Goal: Task Accomplishment & Management: Complete application form

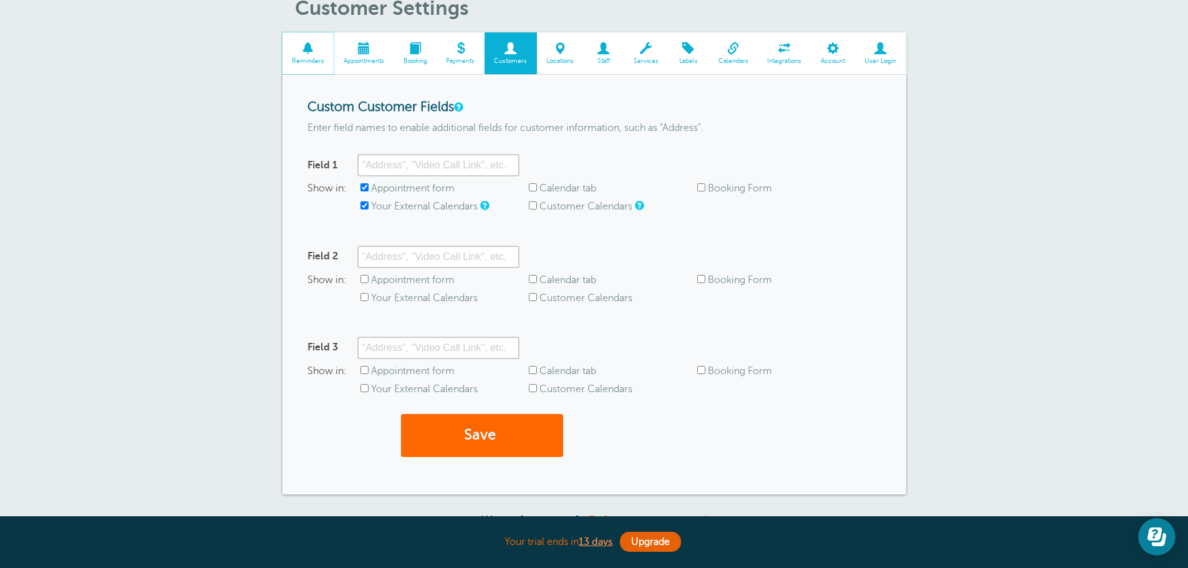
click at [312, 56] on link "Reminders" at bounding box center [309, 53] width 52 height 42
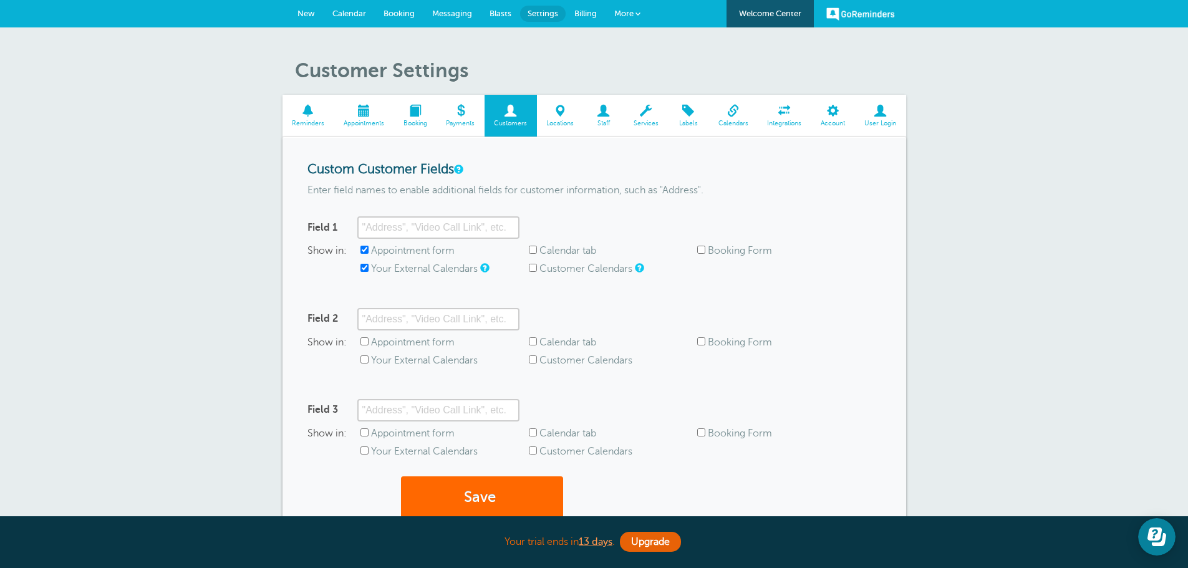
click at [475, 6] on link "Messaging" at bounding box center [452, 13] width 57 height 27
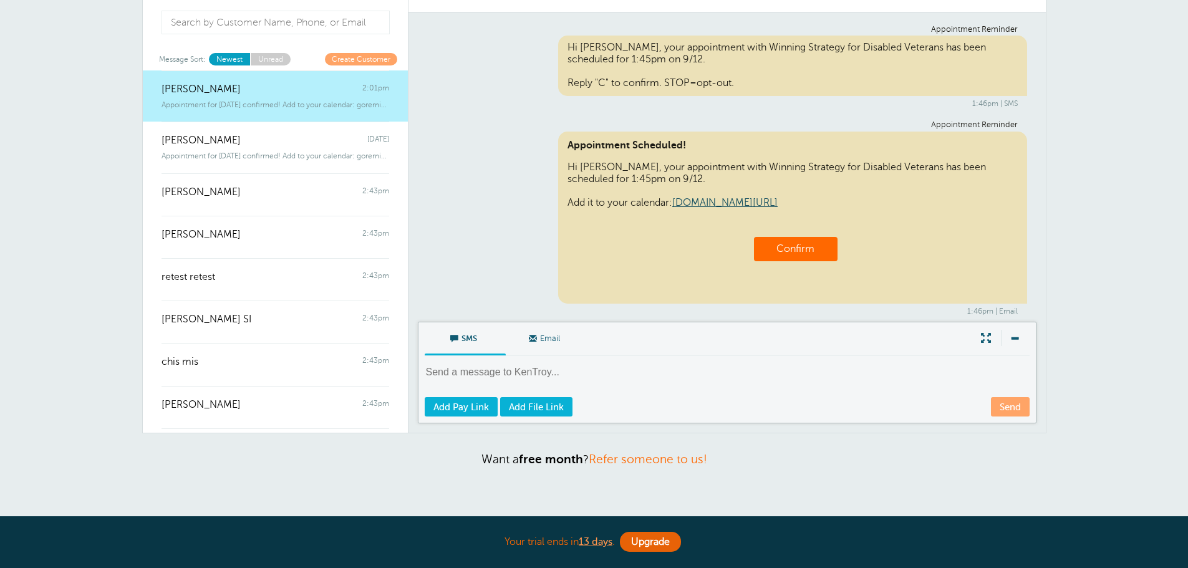
click at [971, 335] on div "SMS Email Write Message" at bounding box center [727, 340] width 605 height 34
click at [980, 337] on span at bounding box center [986, 338] width 25 height 16
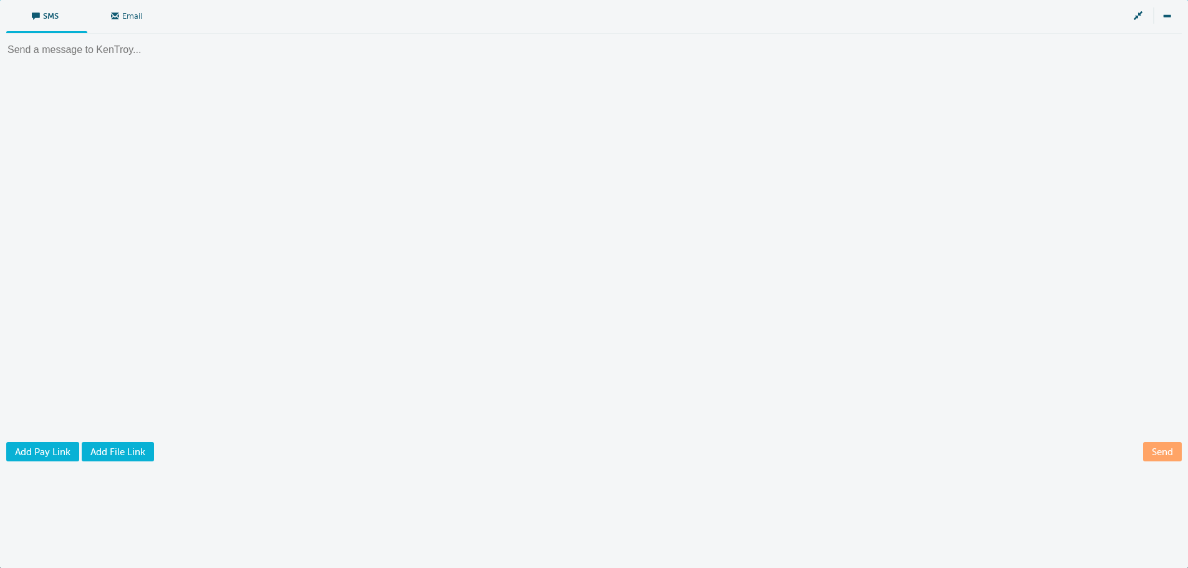
click at [43, 22] on span "SMS" at bounding box center [47, 15] width 62 height 30
click at [0, 0] on input "SMS" at bounding box center [0, 0] width 0 height 0
click at [148, 19] on span "Email" at bounding box center [128, 15] width 62 height 30
click at [0, 0] on input "Email" at bounding box center [0, 0] width 0 height 0
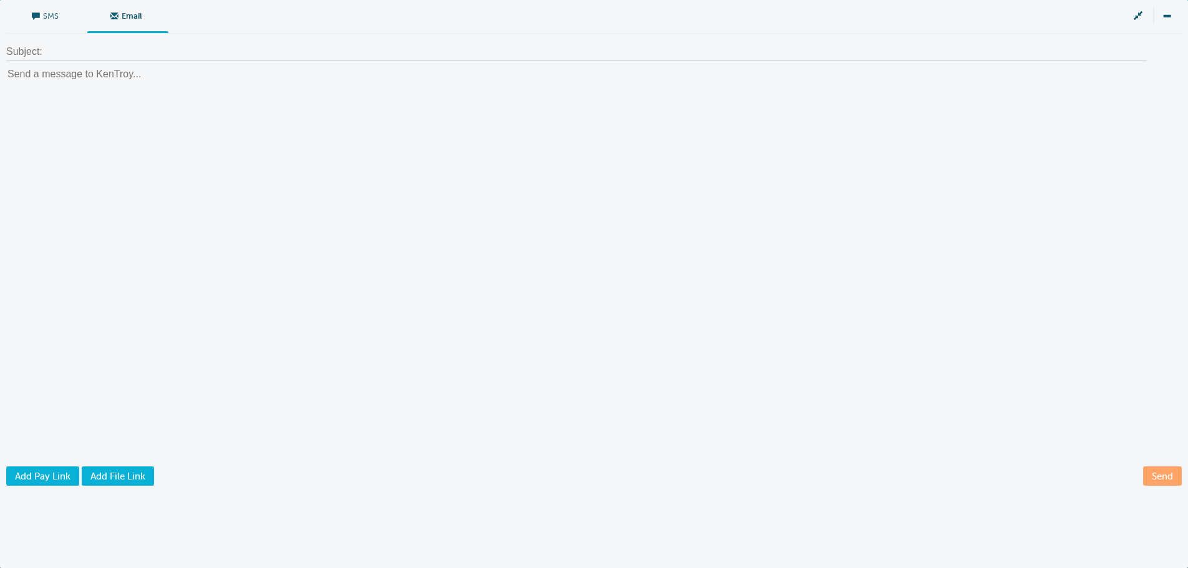
click at [65, 19] on span "SMS" at bounding box center [47, 15] width 62 height 30
click at [0, 0] on input "SMS" at bounding box center [0, 0] width 0 height 0
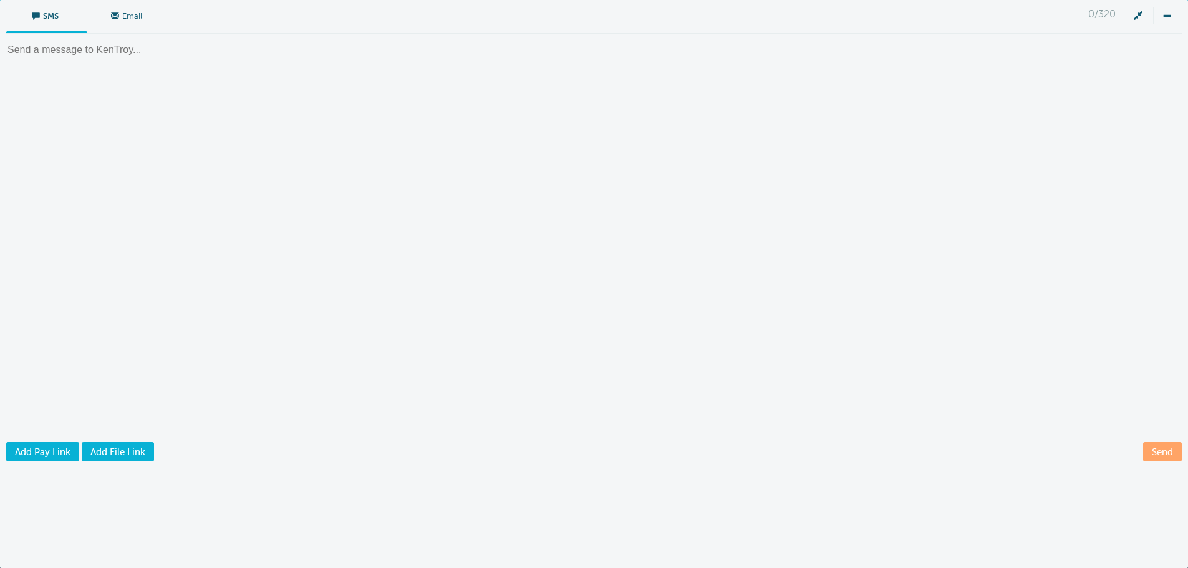
click at [1141, 19] on span at bounding box center [1138, 15] width 25 height 16
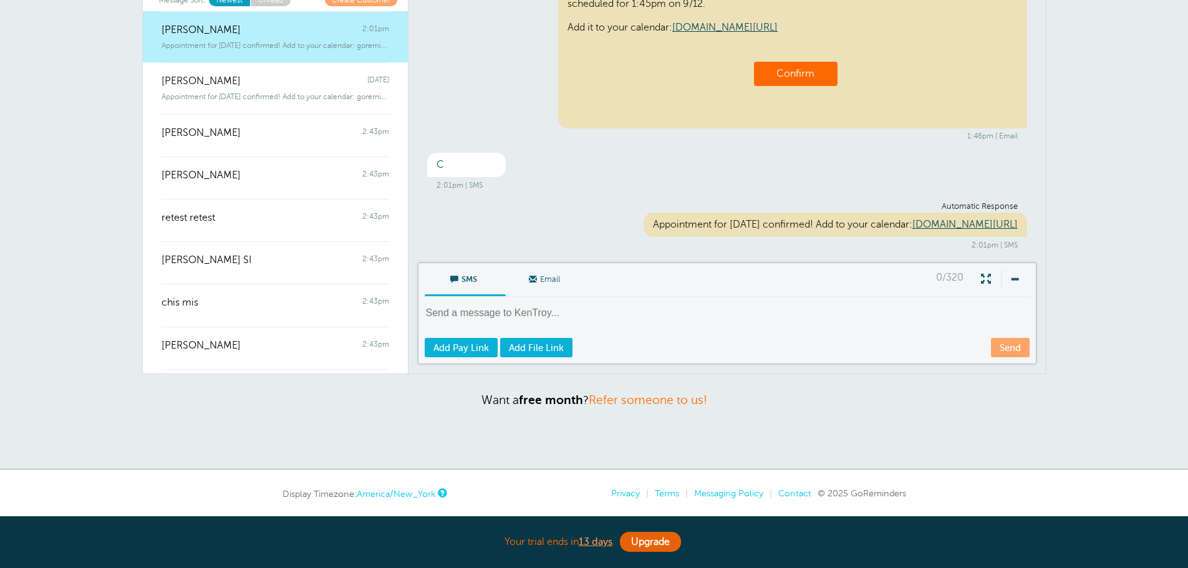
scroll to position [125, 0]
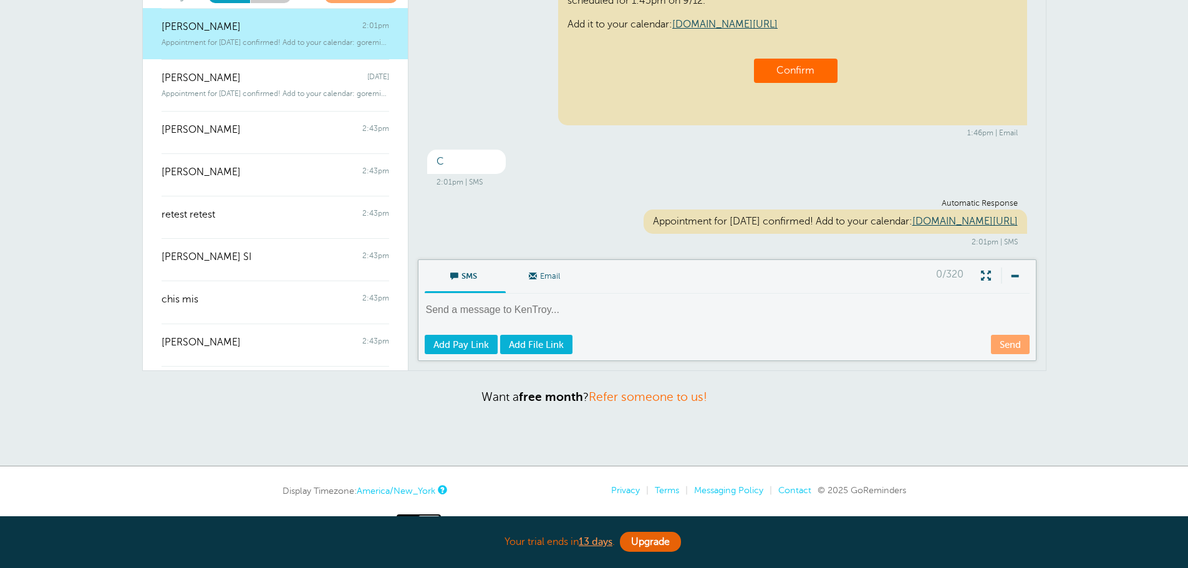
click at [749, 183] on div "Appointment Reminder Hi KenTroy, your appointment with Winning Strategy for Dis…" at bounding box center [728, 104] width 638 height 309
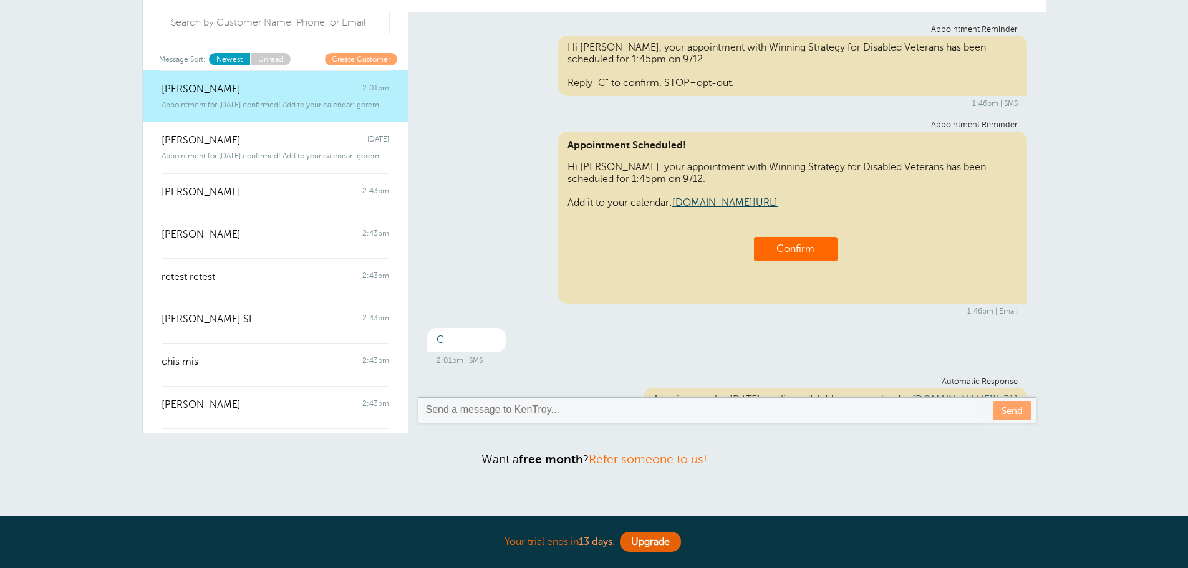
scroll to position [0, 0]
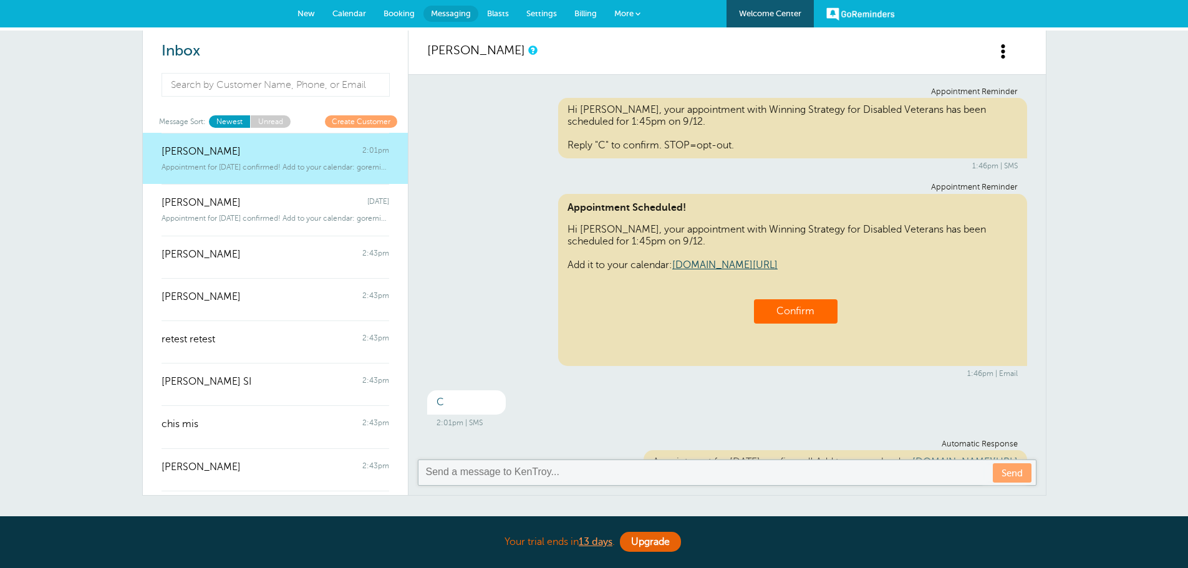
click at [359, 14] on span "Calendar" at bounding box center [349, 13] width 34 height 9
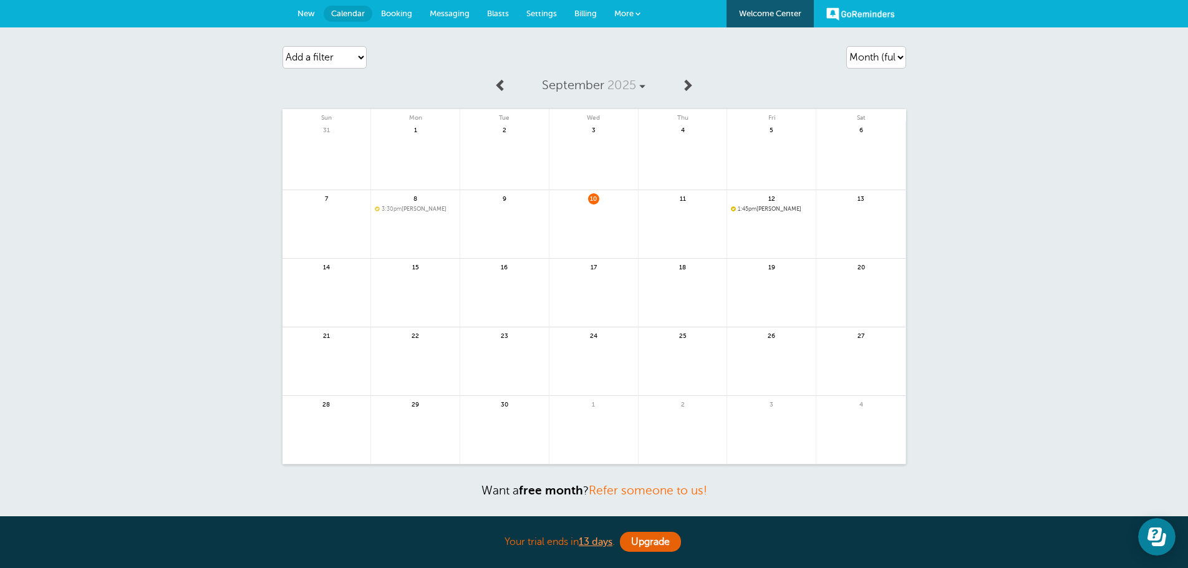
click at [446, 10] on span "Messaging" at bounding box center [450, 13] width 40 height 9
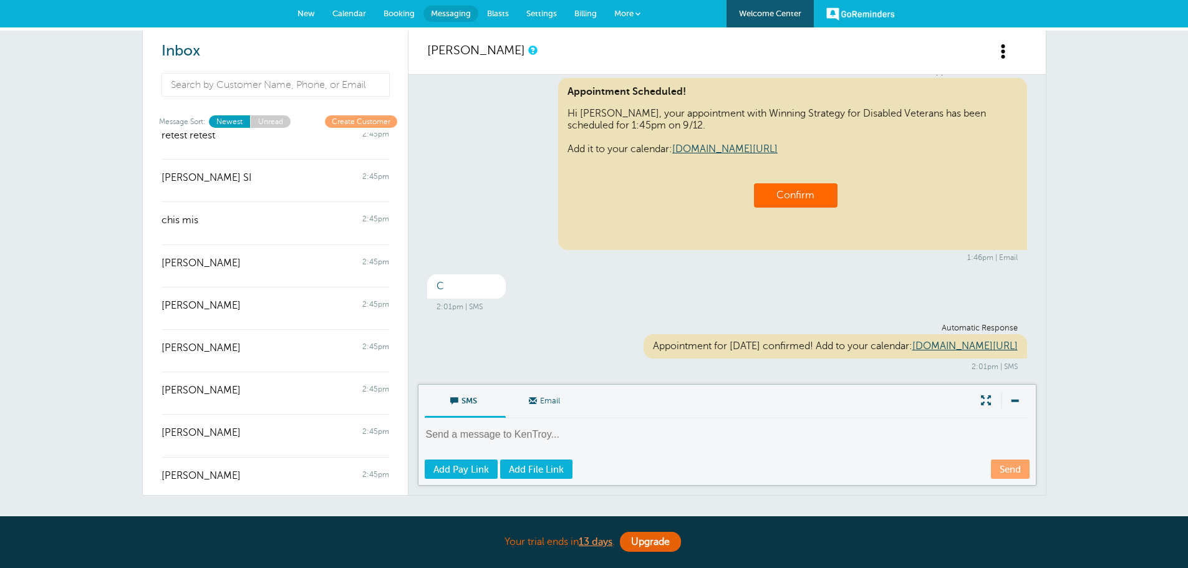
scroll to position [208, 0]
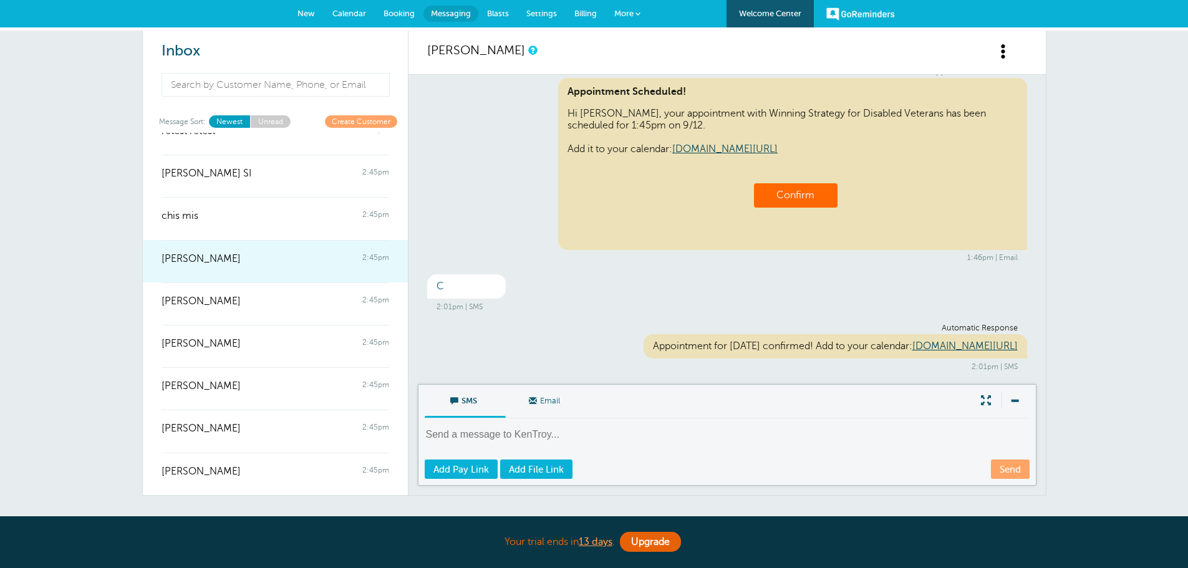
click at [232, 268] on div at bounding box center [276, 267] width 228 height 5
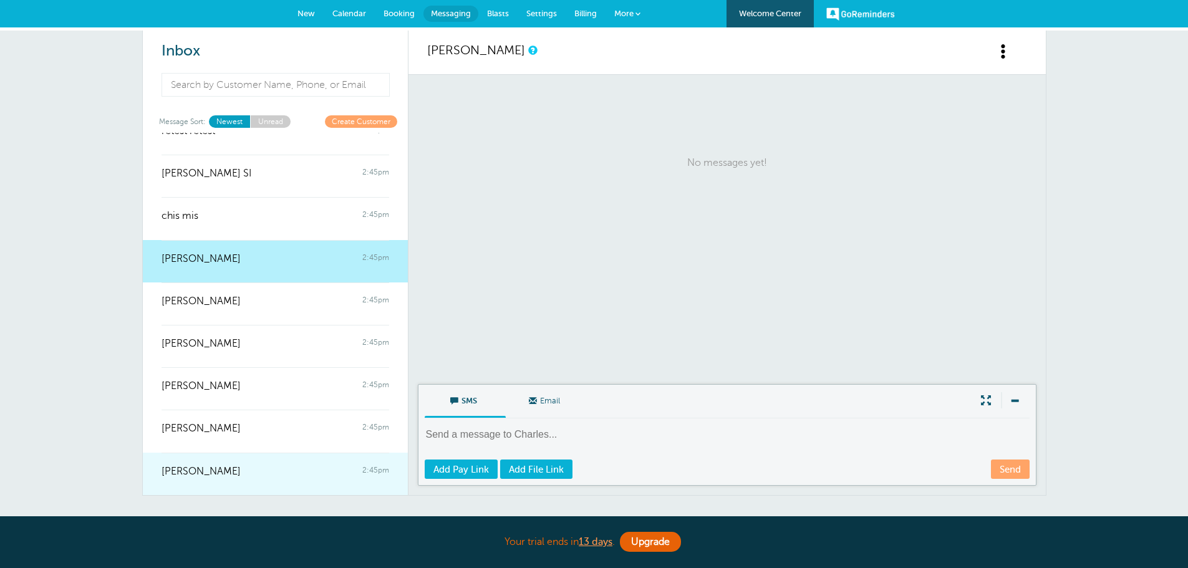
click at [264, 468] on div "Charles Mangini 2:45pm" at bounding box center [276, 465] width 228 height 25
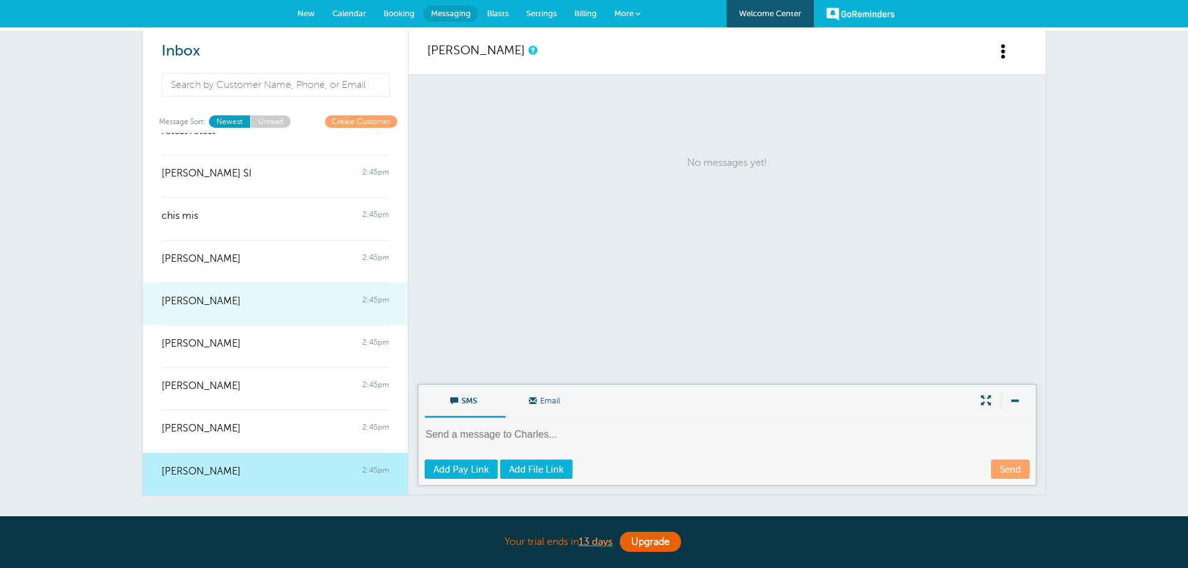
click at [260, 314] on link "Anthony B Nichols Sr 2:45pm" at bounding box center [275, 304] width 265 height 42
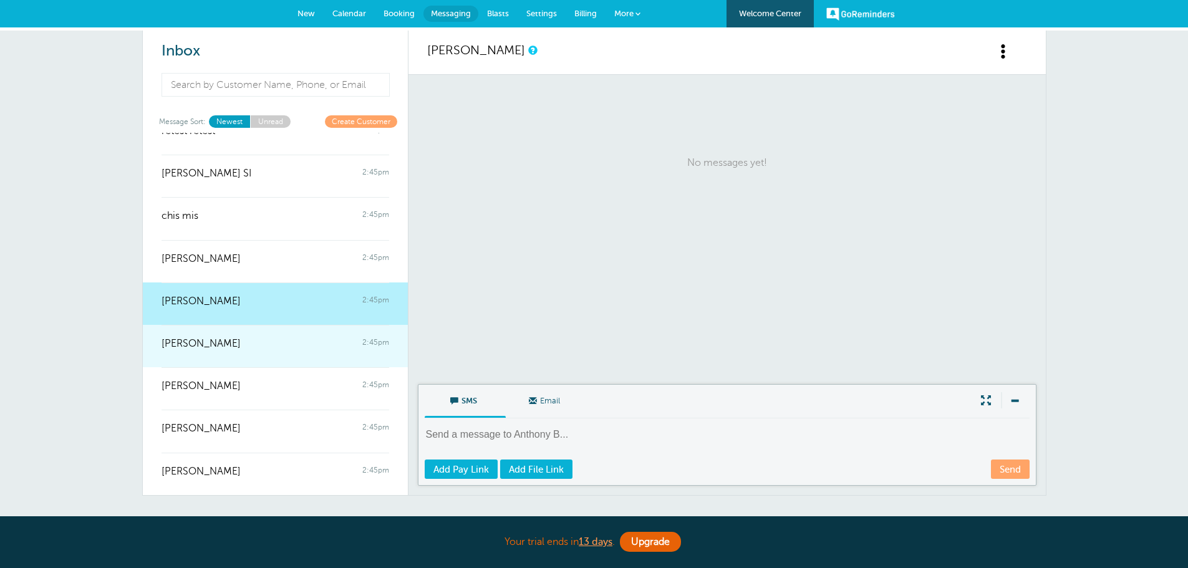
click at [272, 354] on div at bounding box center [276, 352] width 228 height 5
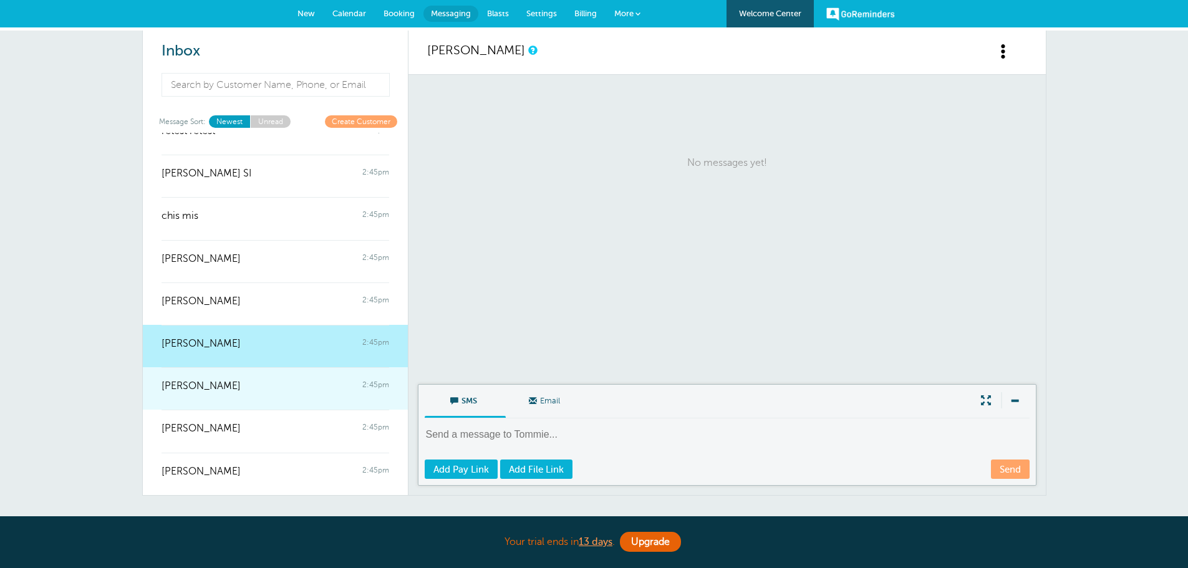
click at [286, 404] on link "Wyatt Wilson 2:45pm" at bounding box center [275, 388] width 265 height 42
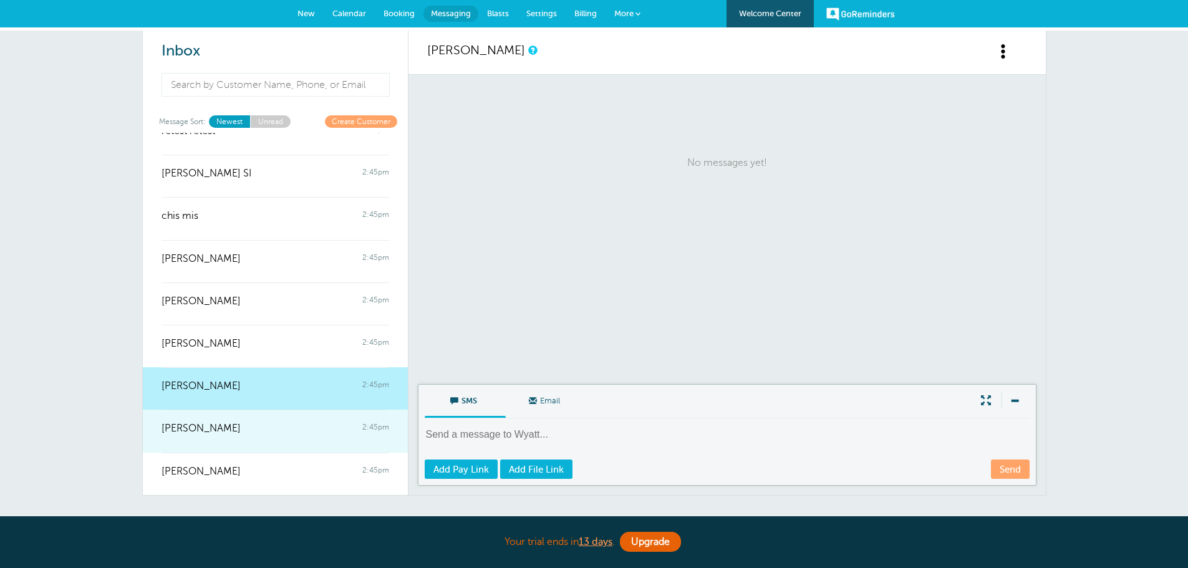
click at [293, 444] on link "Enrique Silva 2:45pm" at bounding box center [275, 431] width 265 height 42
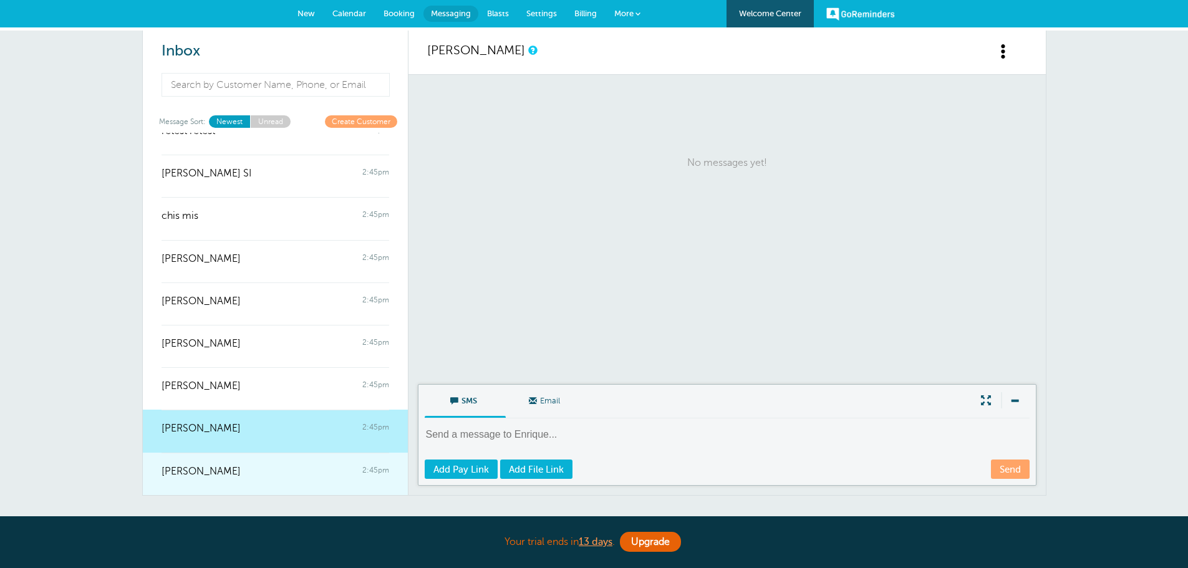
click at [294, 473] on div "Charles Mangini 2:45pm" at bounding box center [276, 465] width 228 height 25
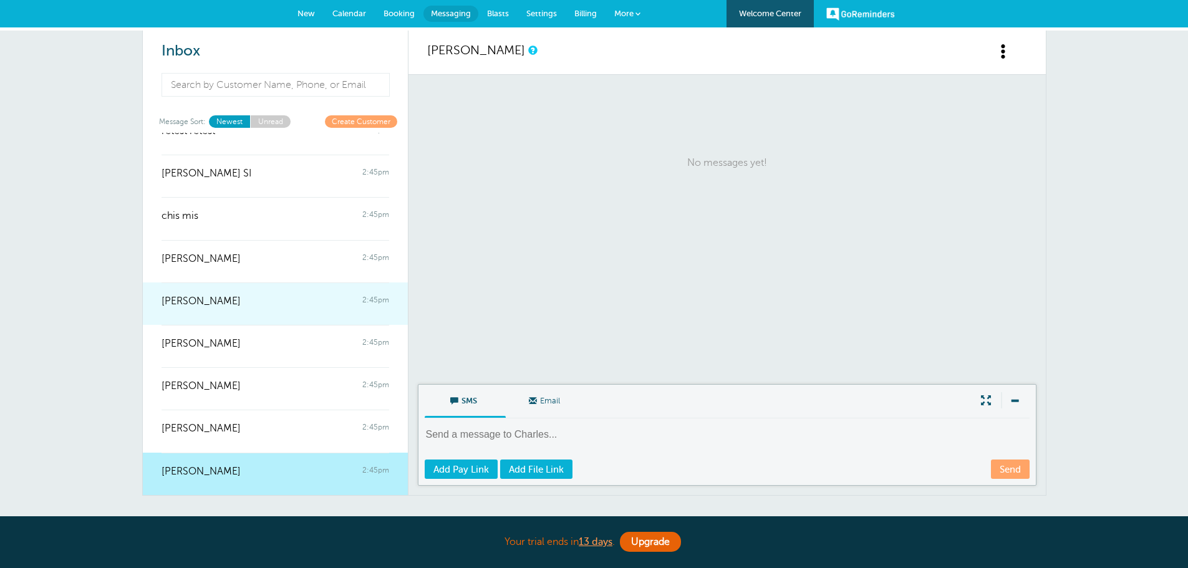
click at [291, 313] on link "Anthony B Nichols Sr 2:45pm" at bounding box center [275, 304] width 265 height 42
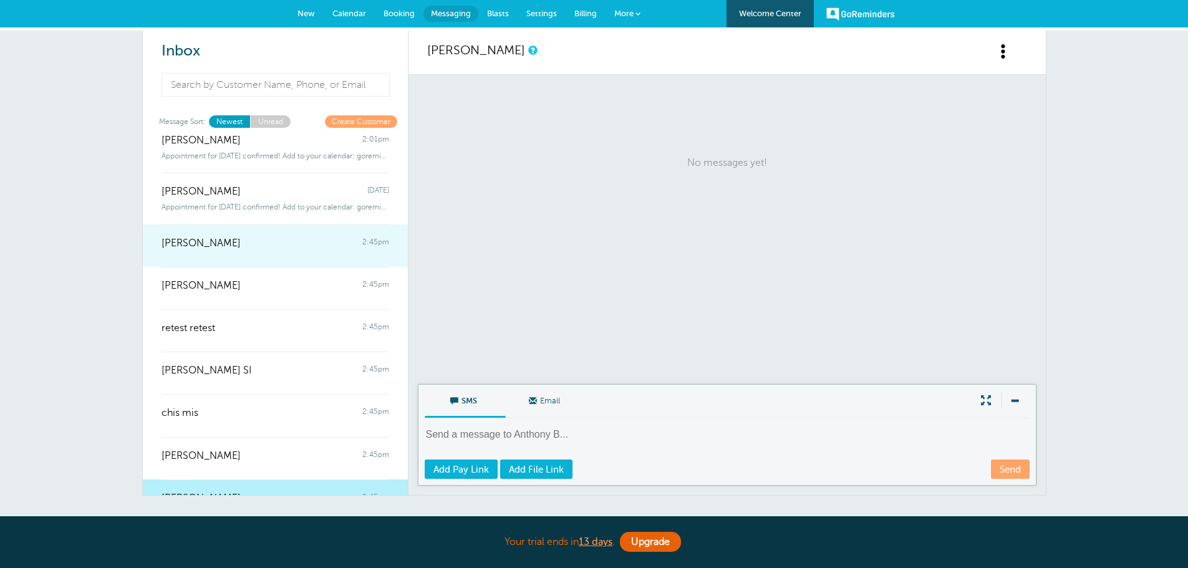
scroll to position [0, 0]
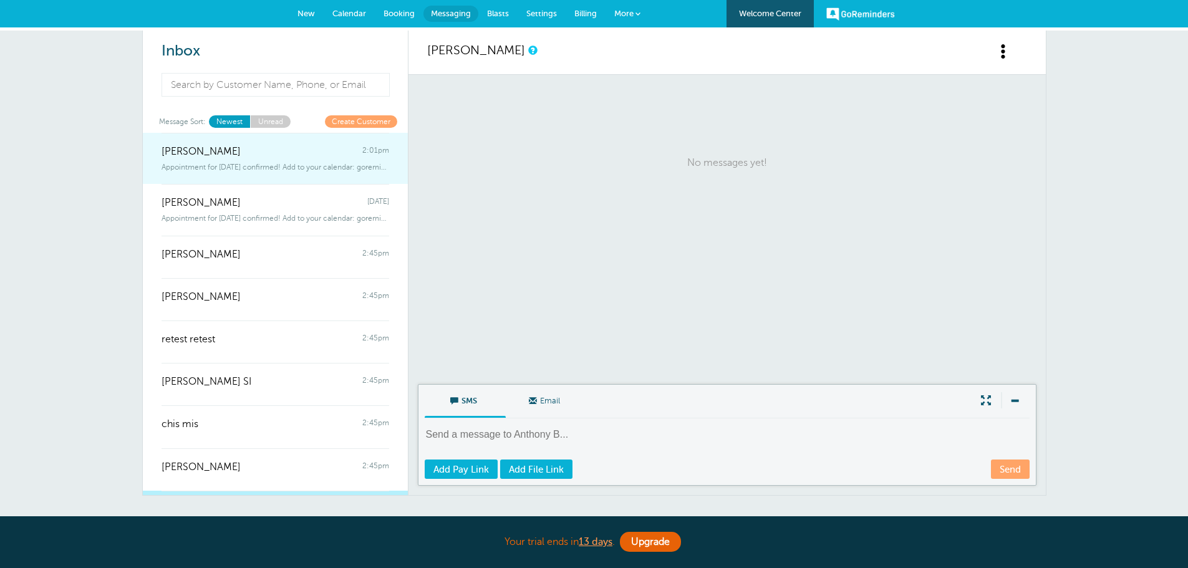
click at [276, 172] on link "KenTroy Jenrette 2:01pm Appointment for Friday, Sep. 12 confirmed! Add to your …" at bounding box center [275, 159] width 265 height 52
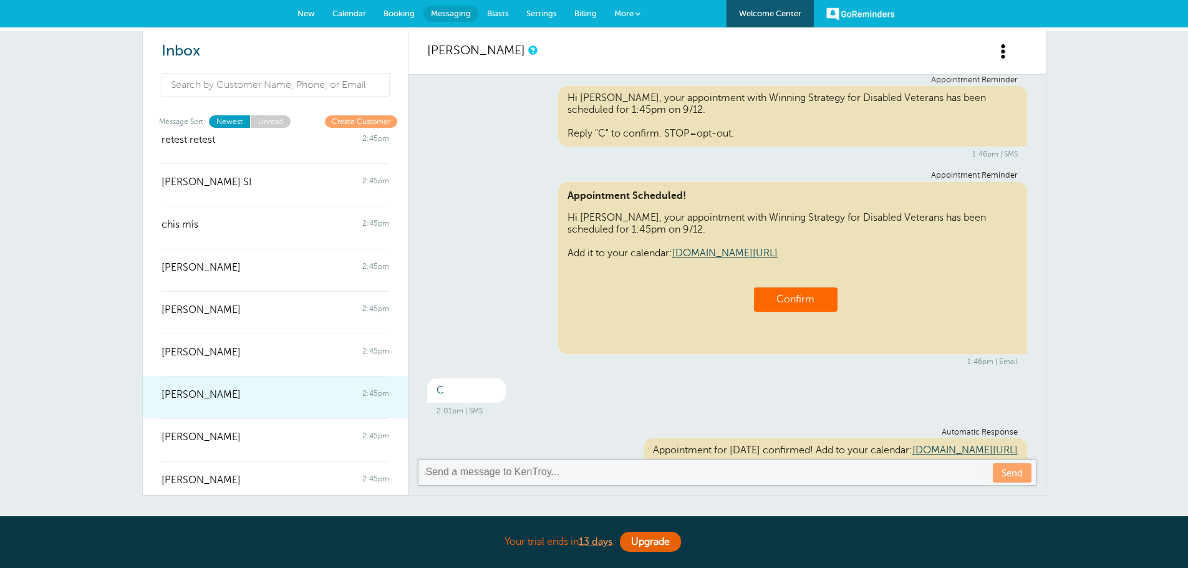
scroll to position [208, 0]
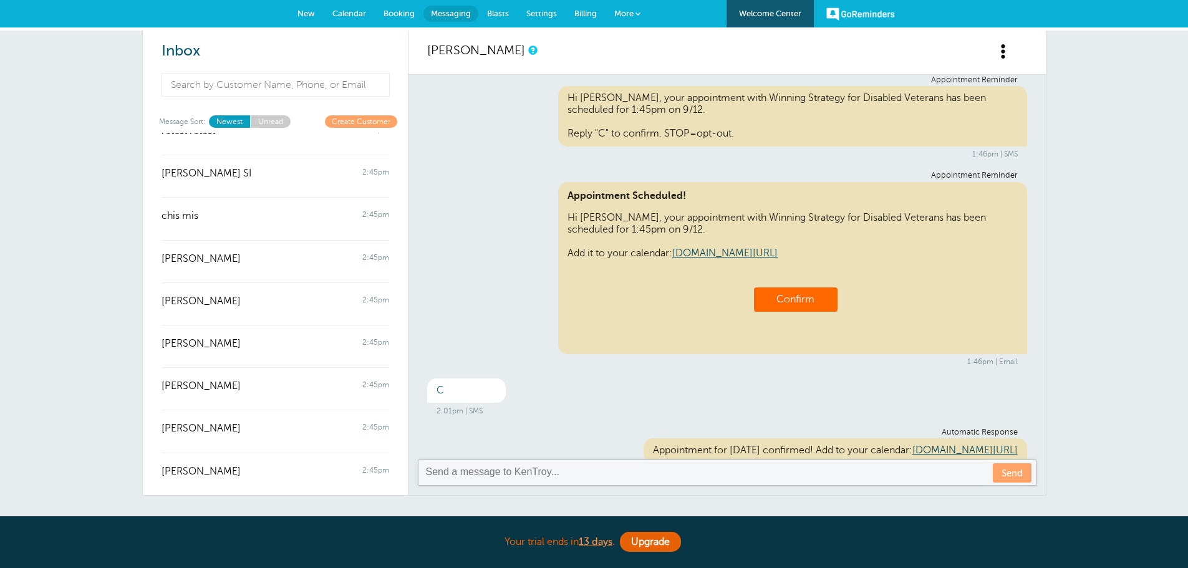
click at [359, 14] on span "Calendar" at bounding box center [349, 13] width 34 height 9
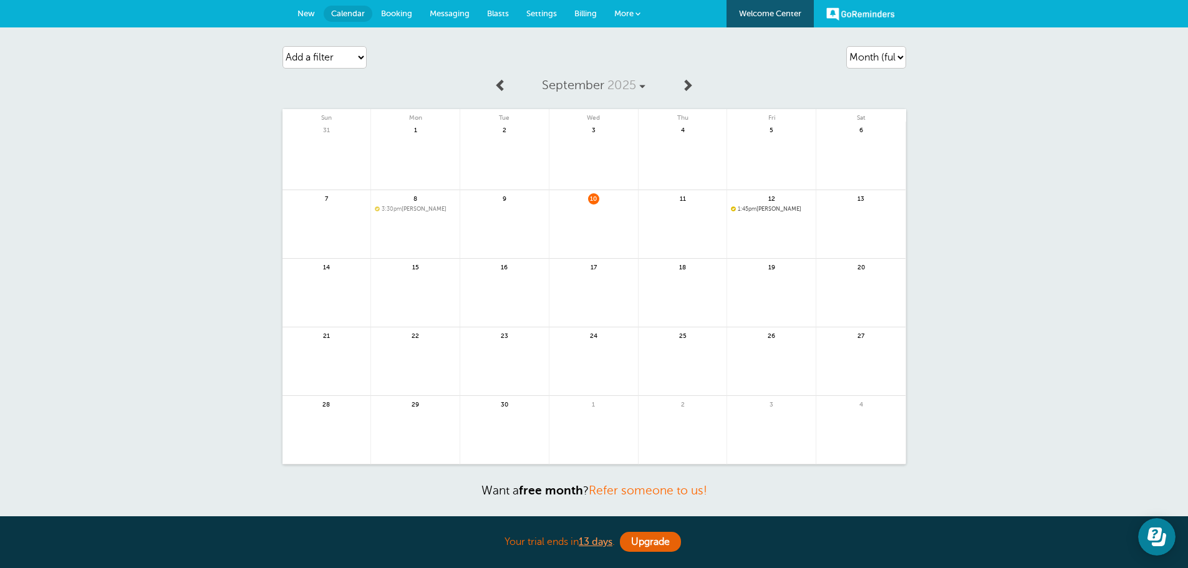
click at [379, 20] on link "Booking" at bounding box center [396, 13] width 49 height 27
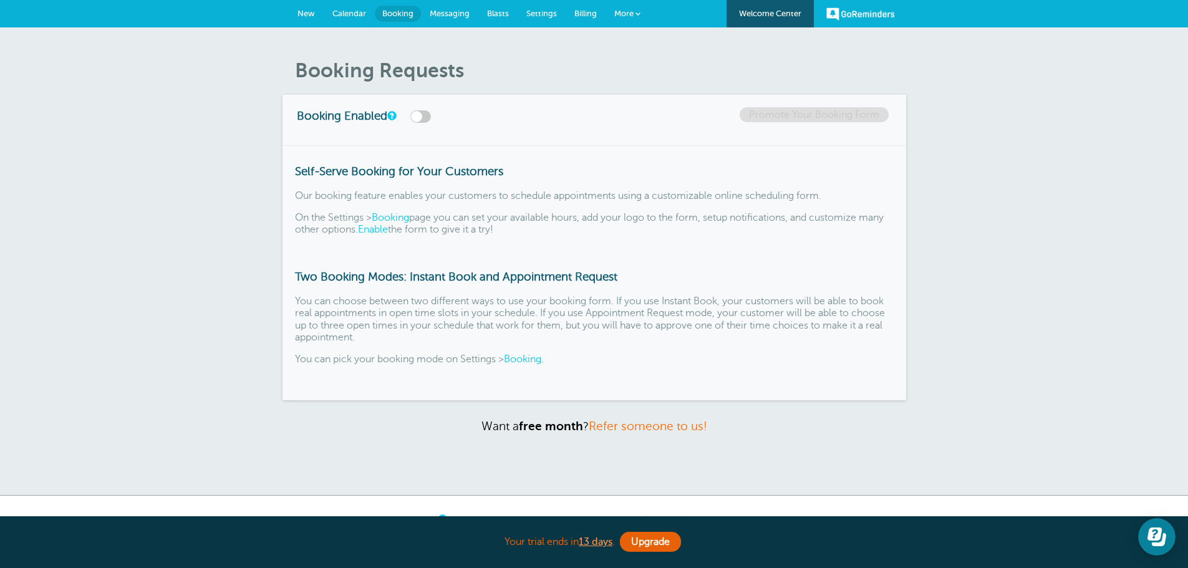
click at [308, 16] on span "New" at bounding box center [306, 13] width 17 height 9
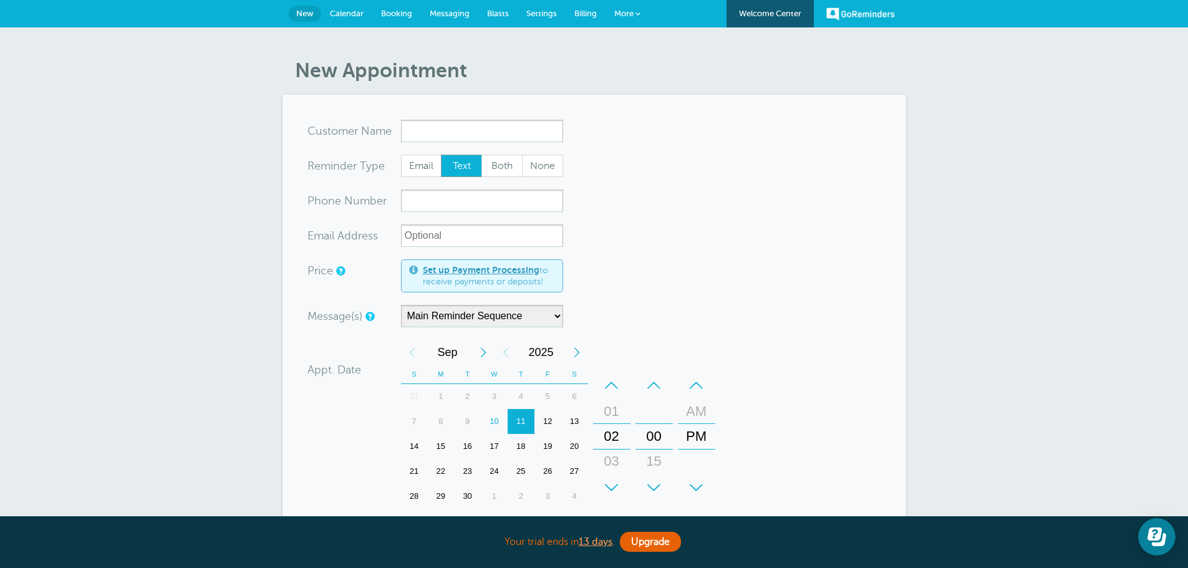
click at [336, 6] on link "Calendar" at bounding box center [346, 13] width 51 height 27
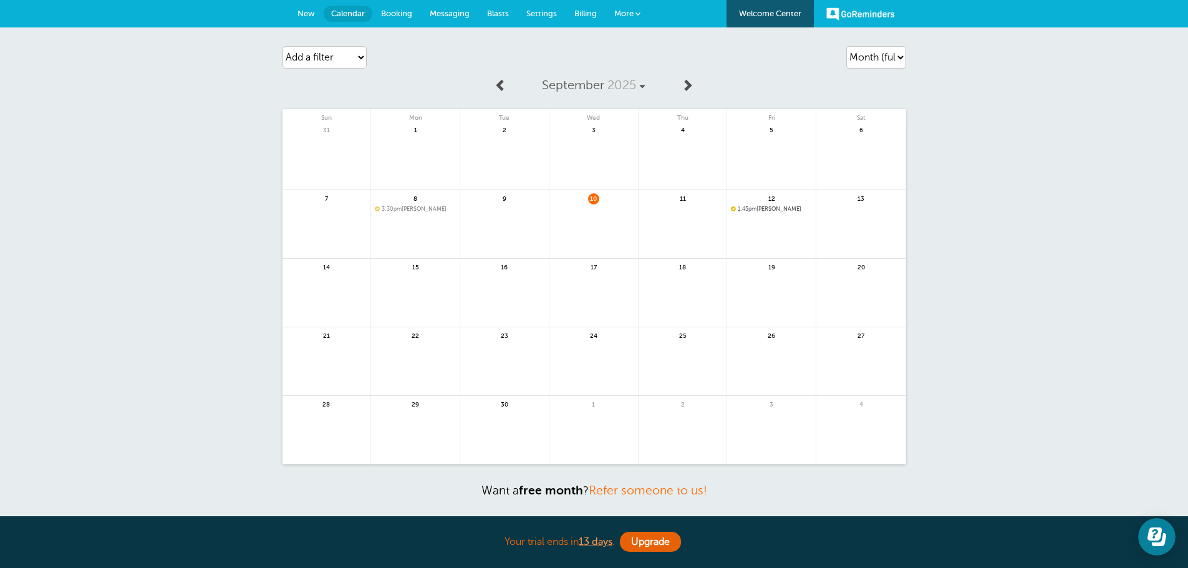
click at [545, 9] on span "Settings" at bounding box center [542, 13] width 31 height 9
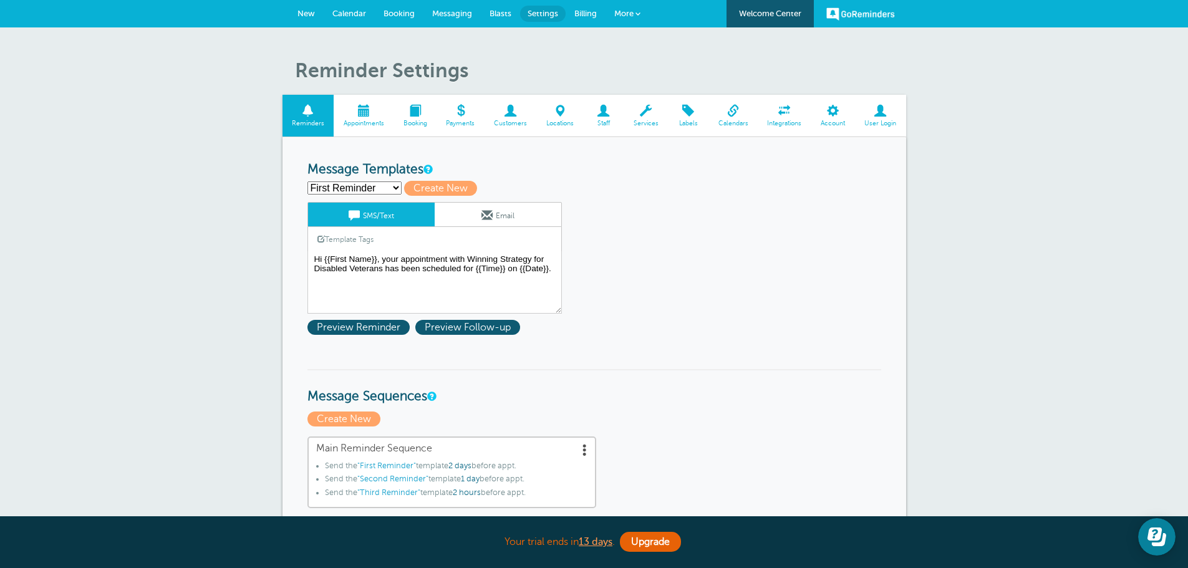
click at [505, 120] on span "Customers" at bounding box center [511, 123] width 40 height 7
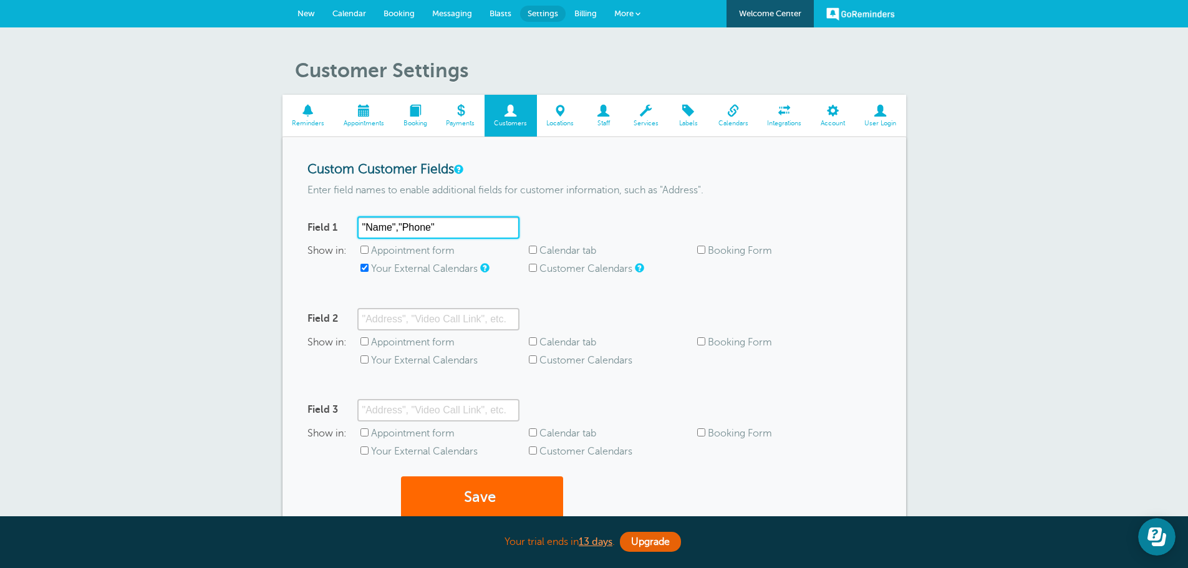
drag, startPoint x: 476, startPoint y: 223, endPoint x: 346, endPoint y: 223, distance: 129.8
click at [346, 223] on div "Field 1 "Name","Phone"" at bounding box center [414, 227] width 212 height 22
click at [462, 225] on input ""Name","Phone"" at bounding box center [438, 227] width 162 height 22
drag, startPoint x: 473, startPoint y: 227, endPoint x: 400, endPoint y: 231, distance: 73.1
click at [400, 231] on input ""Name","Phone"" at bounding box center [438, 227] width 162 height 22
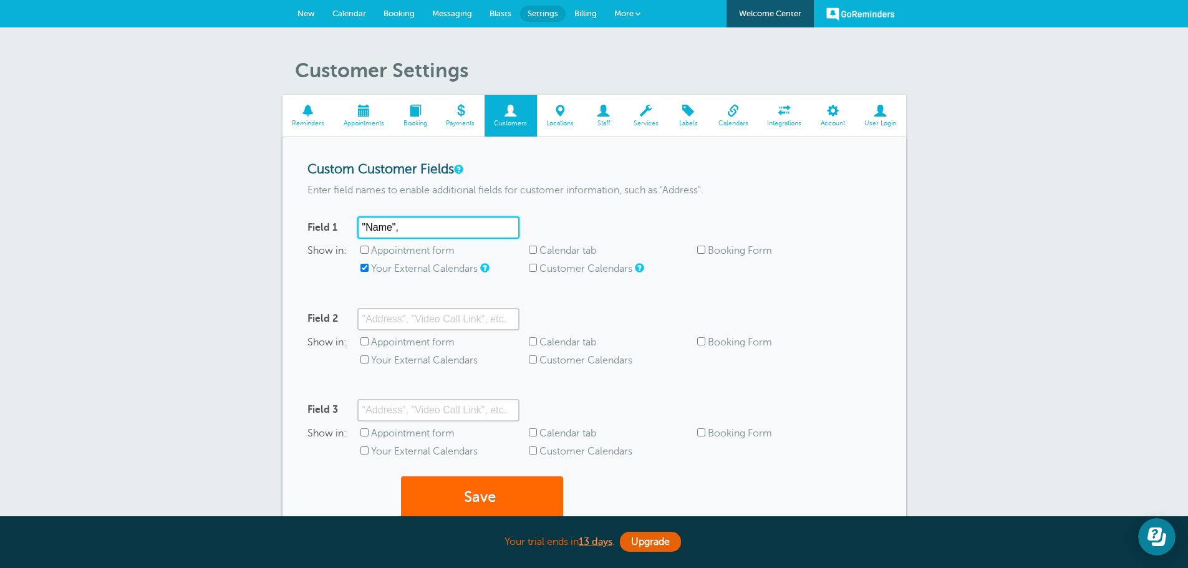
type input ""Name","
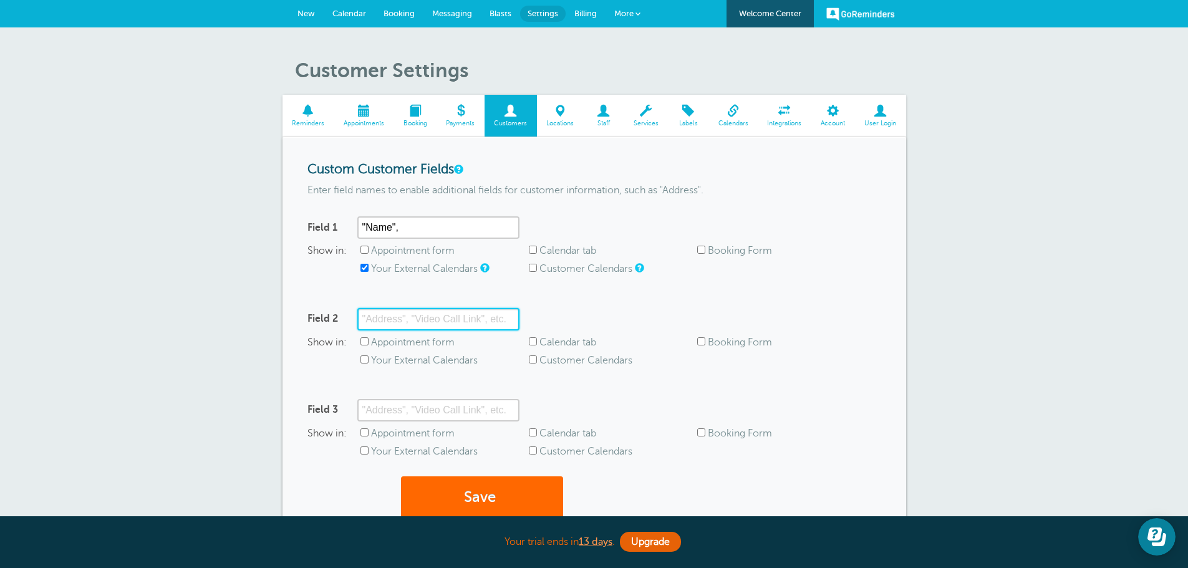
click at [450, 313] on input "Field 2" at bounding box center [438, 319] width 162 height 22
type input ""Phone""
click at [363, 251] on input "Appointment form" at bounding box center [365, 250] width 8 height 8
click at [362, 249] on input "Appointment form" at bounding box center [365, 250] width 8 height 8
checkbox input "false"
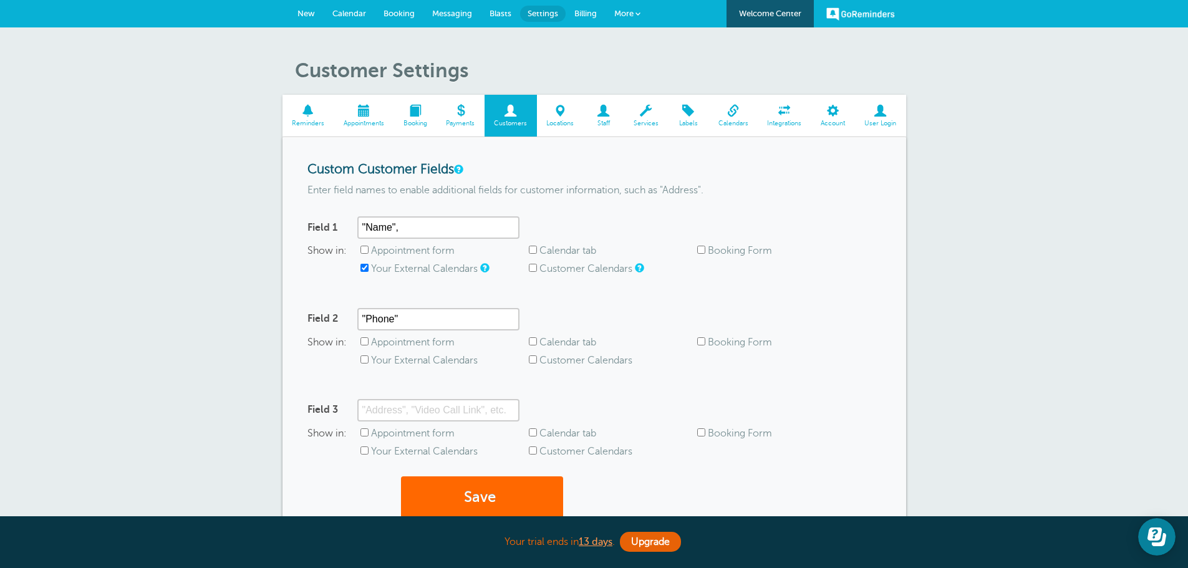
click at [364, 344] on input "Appointment form" at bounding box center [365, 341] width 8 height 8
checkbox input "true"
click at [367, 455] on input "Your External Calendars" at bounding box center [365, 451] width 8 height 8
checkbox input "true"
click at [393, 417] on input "Field 3" at bounding box center [438, 410] width 162 height 22
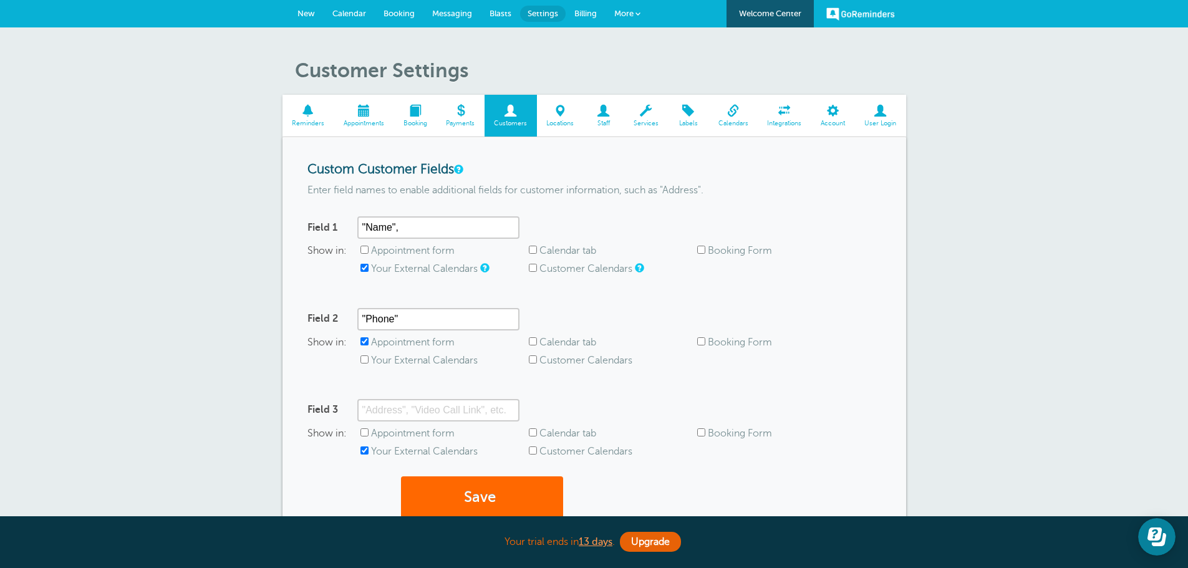
click at [706, 432] on span "Booking Form" at bounding box center [781, 434] width 168 height 12
click at [701, 433] on input "Booking Form" at bounding box center [701, 433] width 8 height 8
checkbox input "true"
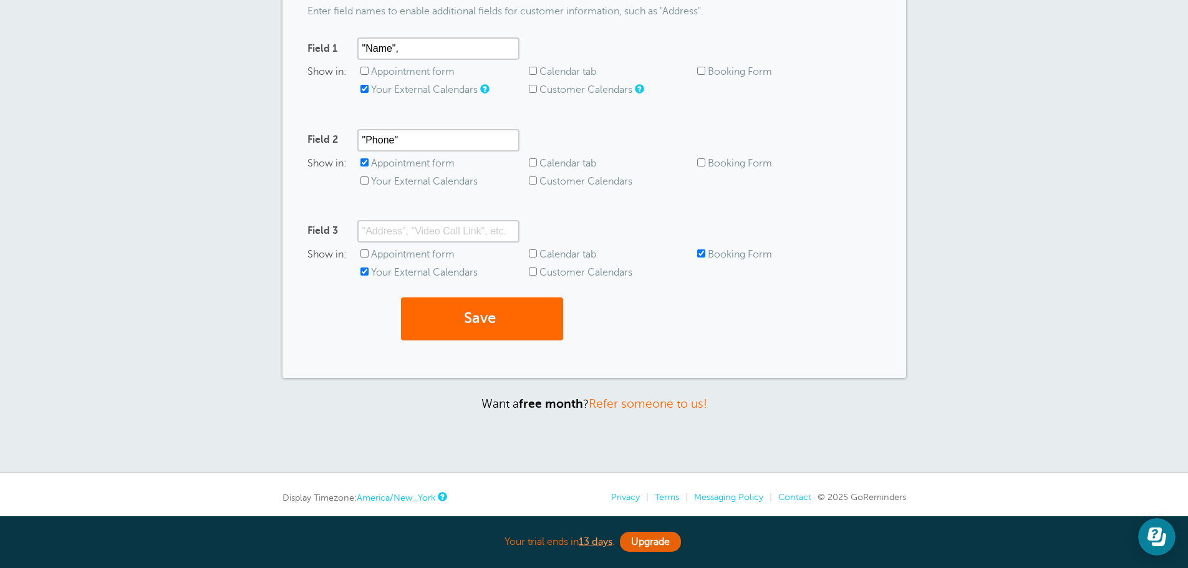
scroll to position [187, 0]
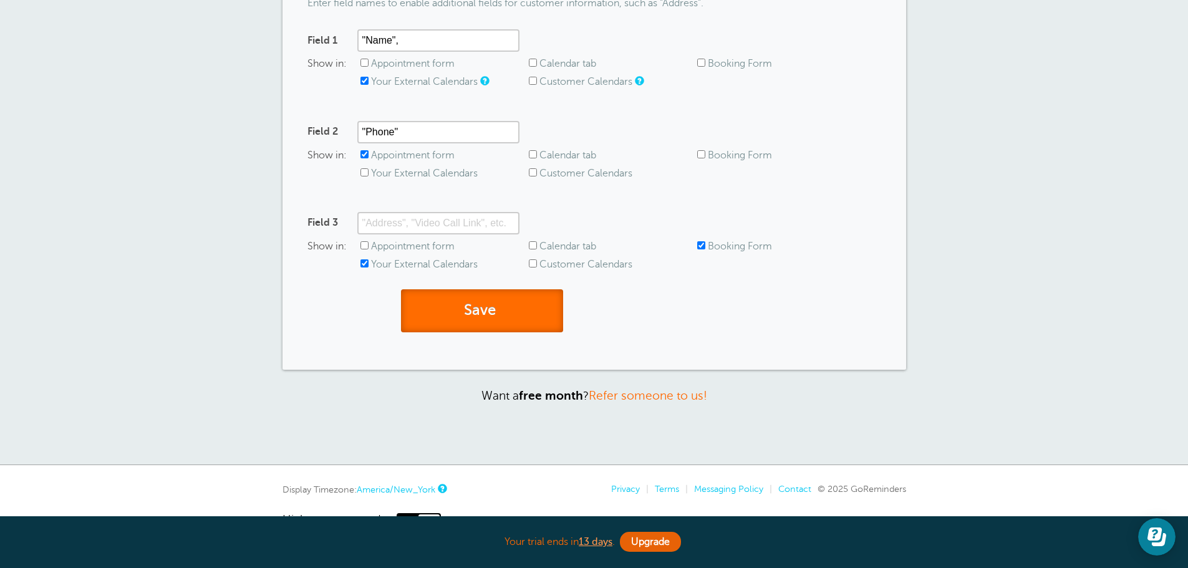
click at [490, 291] on button "Save" at bounding box center [482, 310] width 162 height 43
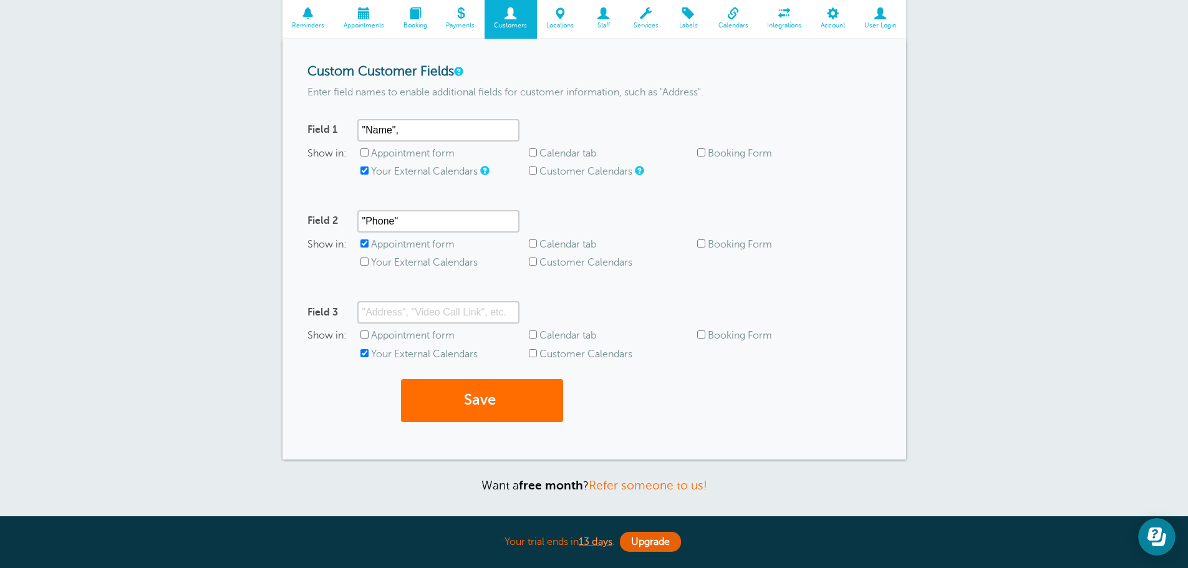
scroll to position [187, 0]
click at [490, 402] on button "Save" at bounding box center [482, 400] width 162 height 43
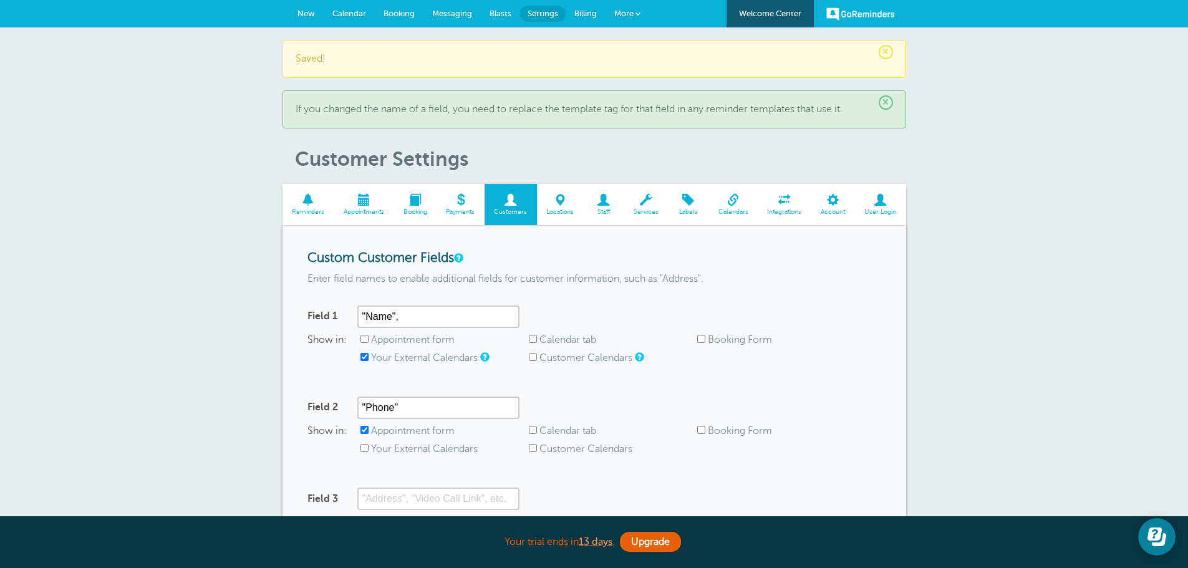
click at [888, 101] on span "×" at bounding box center [886, 102] width 14 height 14
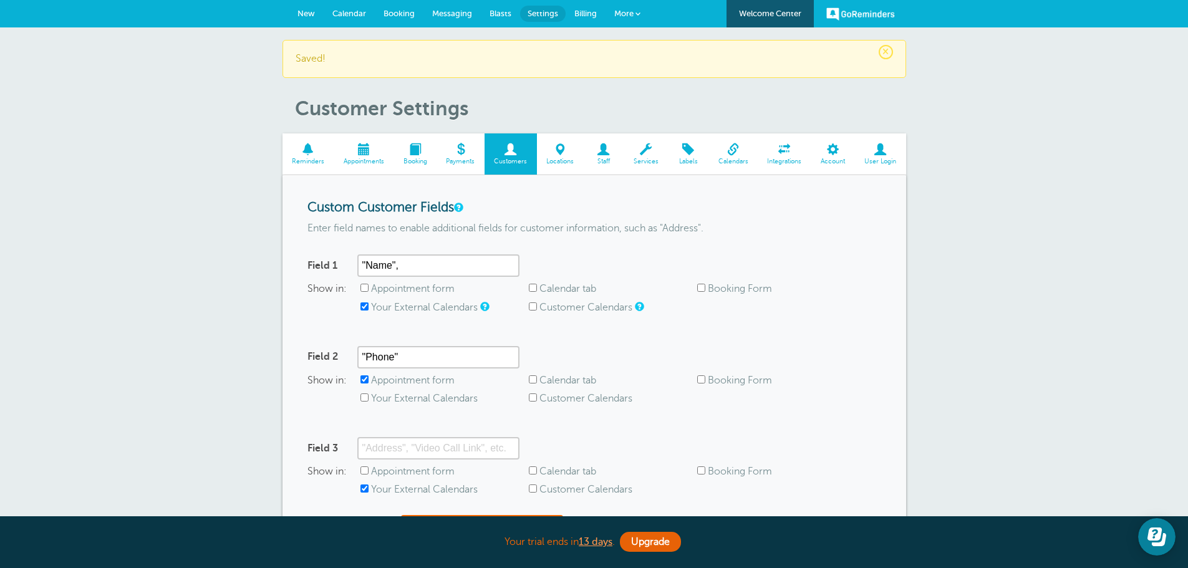
click at [788, 159] on span "Integrations" at bounding box center [784, 161] width 41 height 7
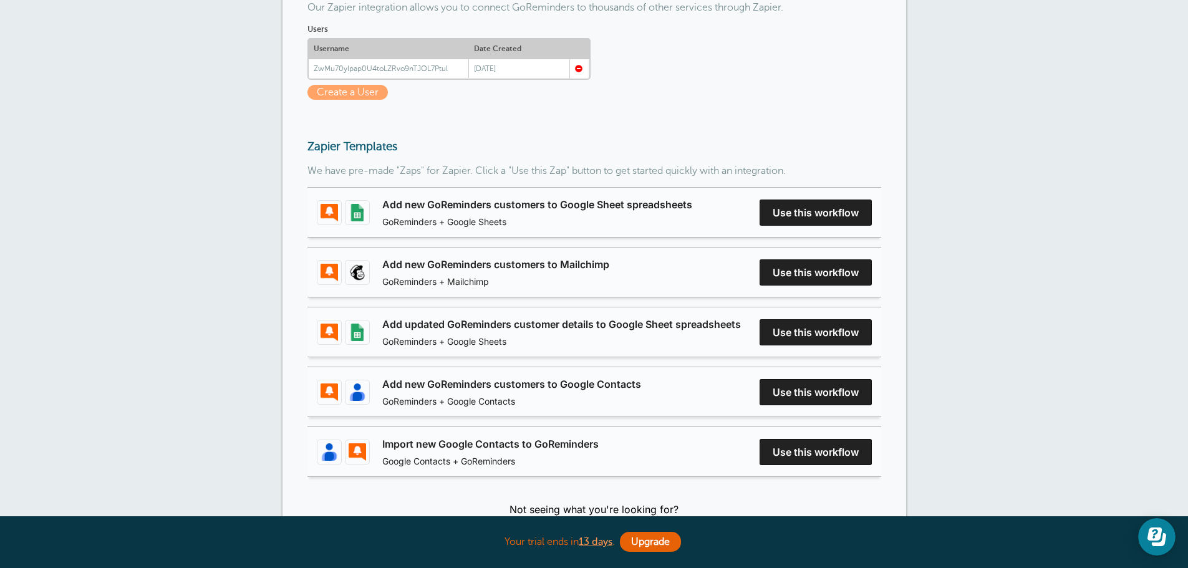
scroll to position [187, 0]
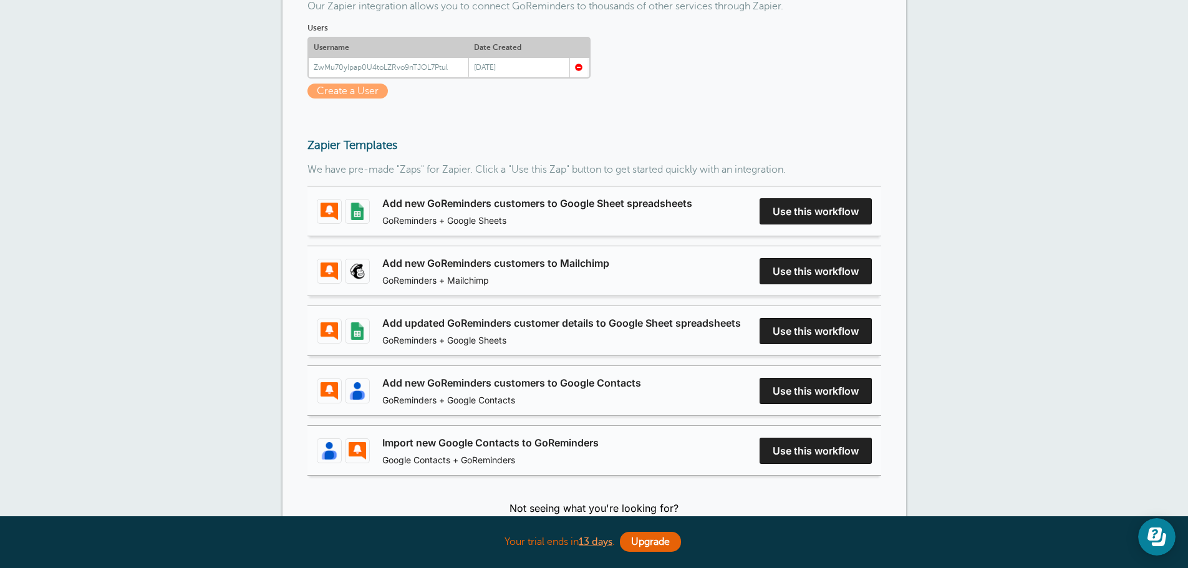
click at [741, 331] on link "Add updated GoReminders customer details to Google Sheet spreadsheets" at bounding box center [561, 323] width 359 height 15
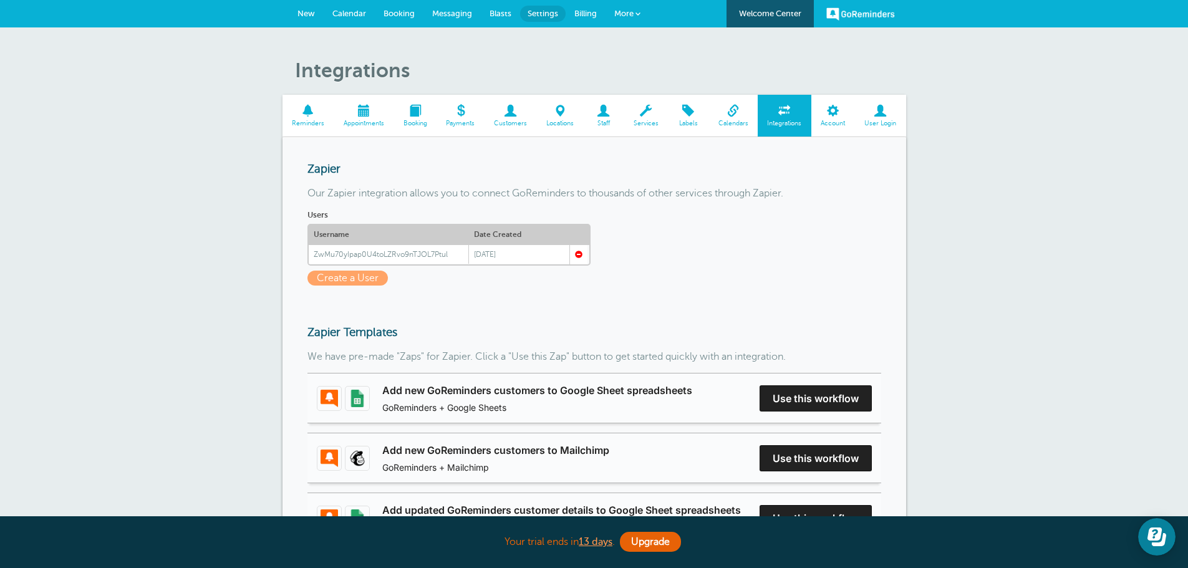
click at [348, 14] on span "Calendar" at bounding box center [349, 13] width 34 height 9
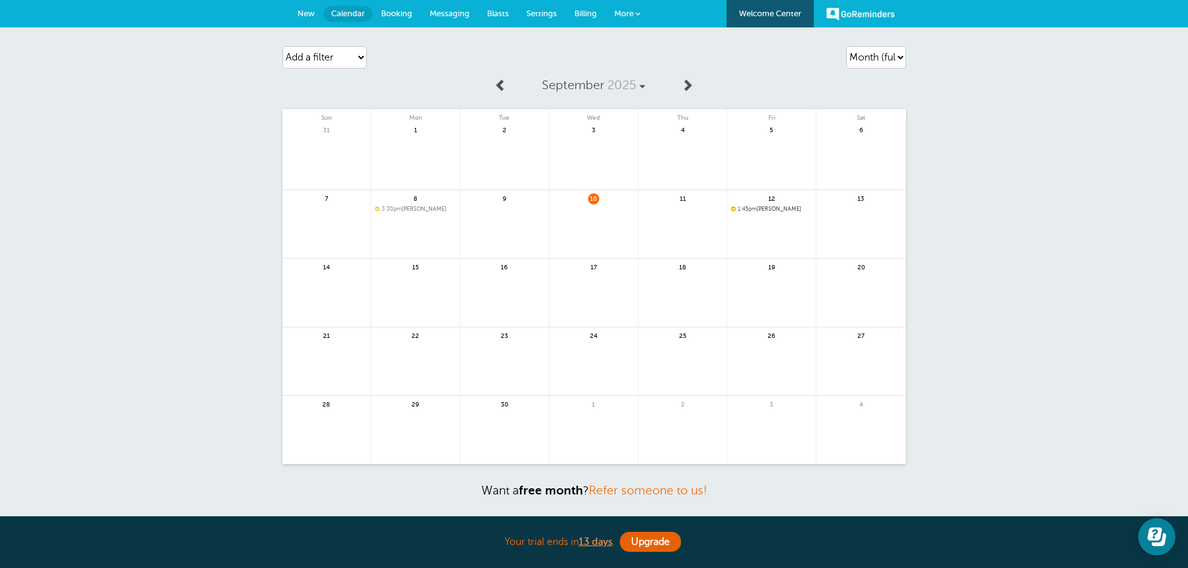
click at [749, 220] on link at bounding box center [771, 242] width 89 height 54
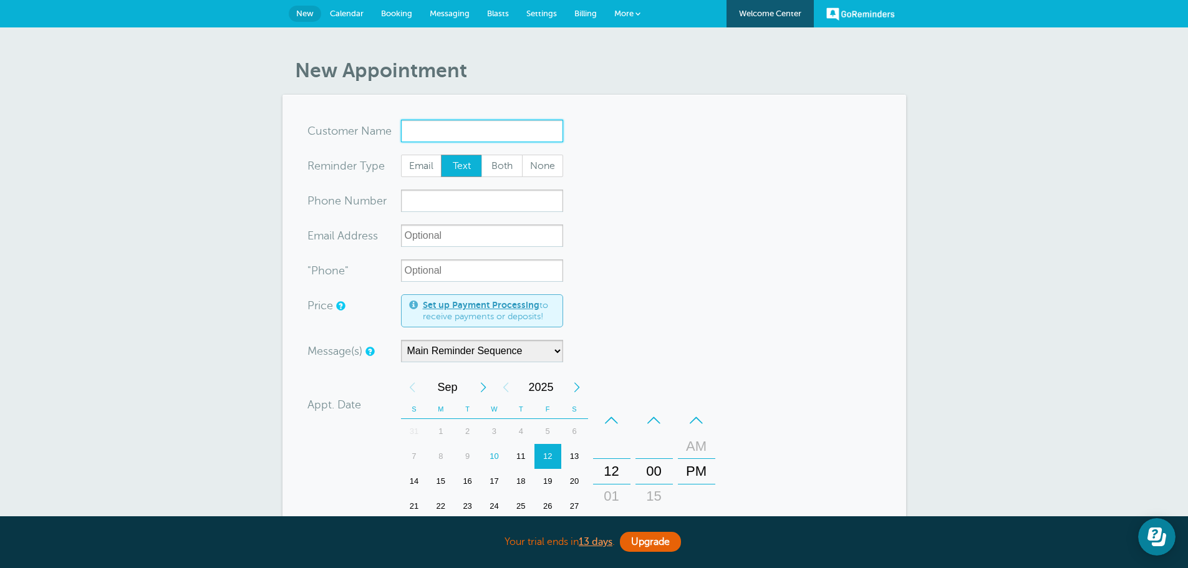
click at [467, 129] on input "x-no-autofill" at bounding box center [482, 131] width 162 height 22
paste input "Tommie Mitchell"
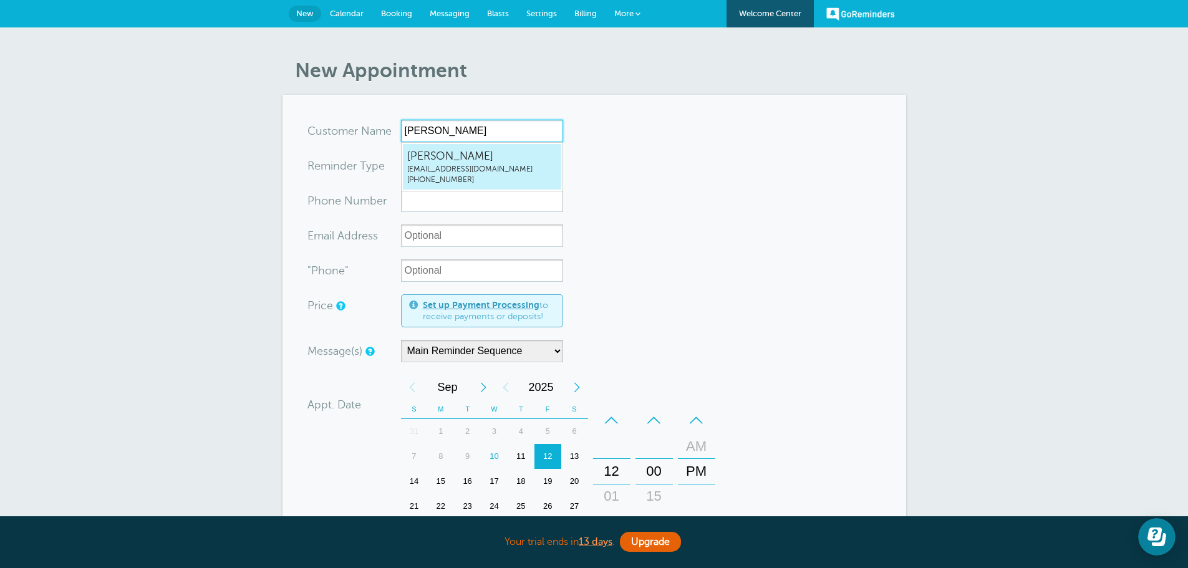
type input "Tommie Mitchell"
click at [619, 133] on form "You are creating a new customer. To use an existing customer select one from th…" at bounding box center [595, 445] width 574 height 651
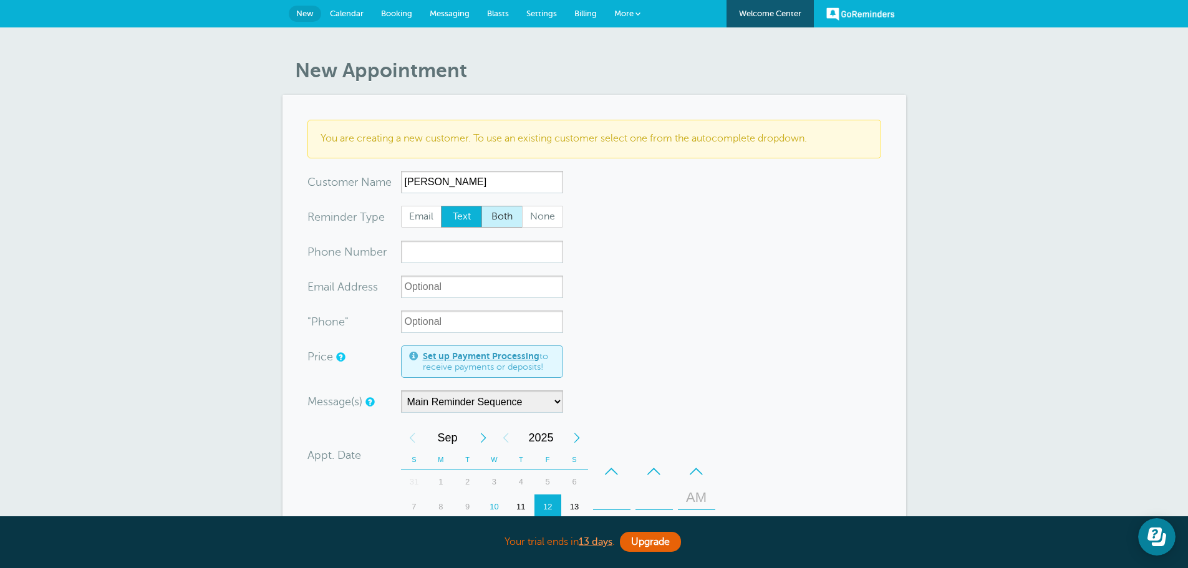
click at [507, 220] on span "Both" at bounding box center [502, 216] width 40 height 21
click at [482, 206] on input "Both" at bounding box center [481, 205] width 1 height 1
radio input "true"
click at [491, 250] on input "xxx-no-autofill" at bounding box center [482, 252] width 162 height 22
click at [493, 249] on input "xxx-no-autofill" at bounding box center [482, 252] width 162 height 22
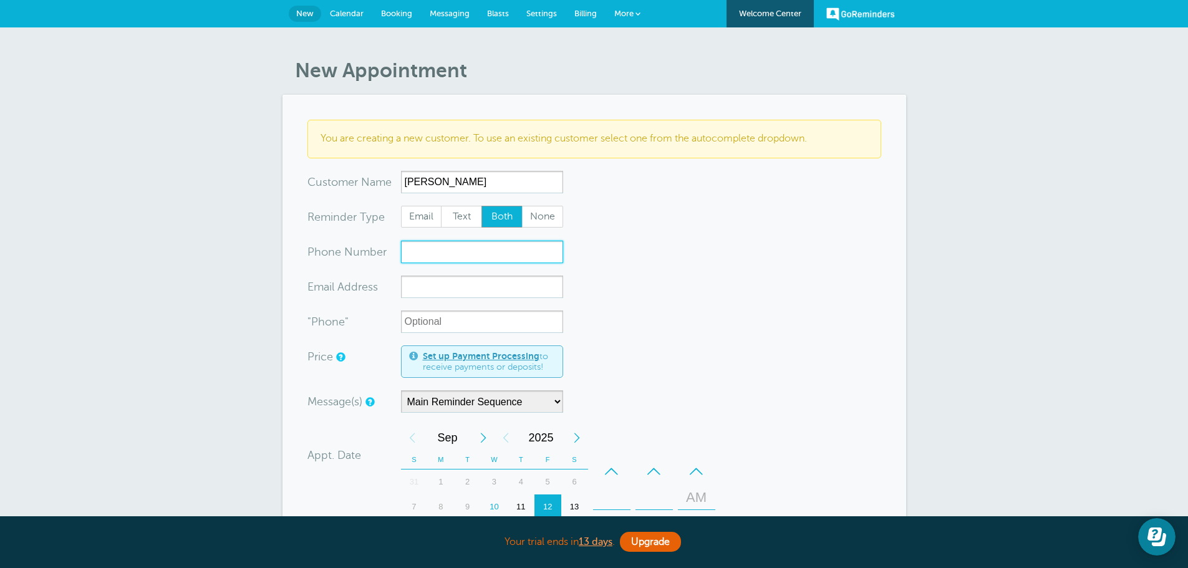
paste input "432randg@gmail.com"
type input "432randg@gmail.com"
click at [484, 281] on input "xx-no-autofill" at bounding box center [482, 287] width 162 height 22
paste input "432randg@gmail.com"
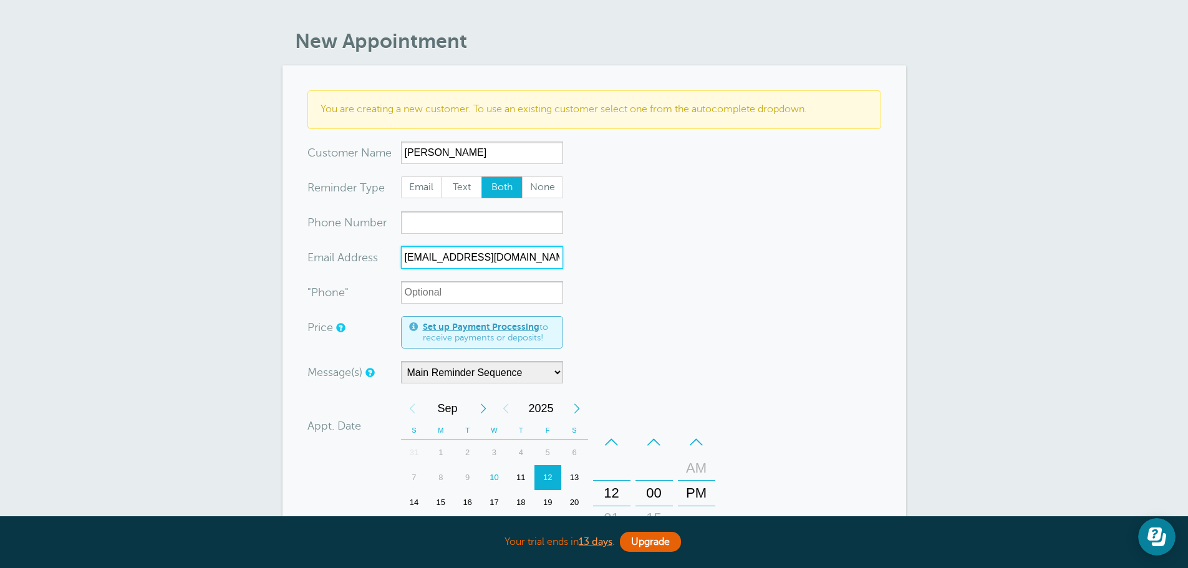
scroll to position [62, 0]
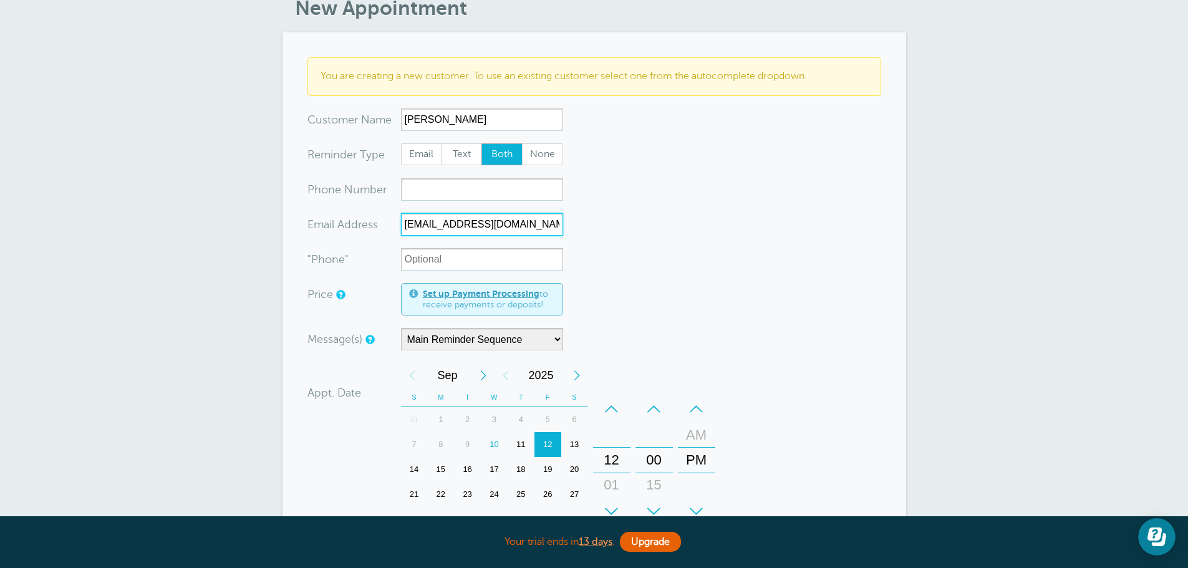
type input "432randg@gmail.com"
click at [437, 185] on input "xxx-no-autofill" at bounding box center [482, 189] width 162 height 22
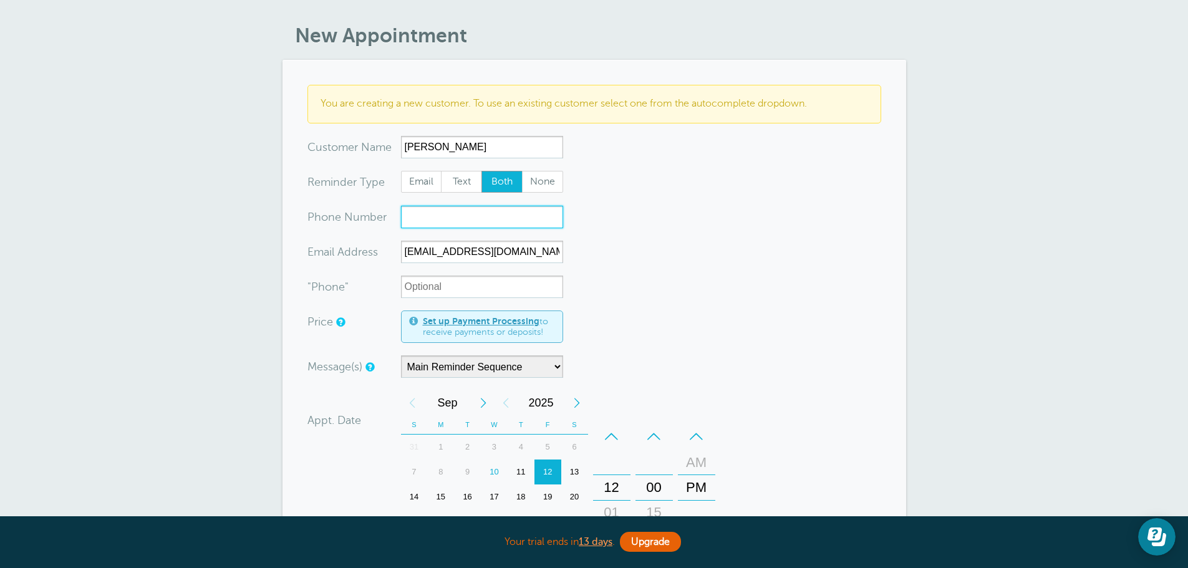
scroll to position [0, 0]
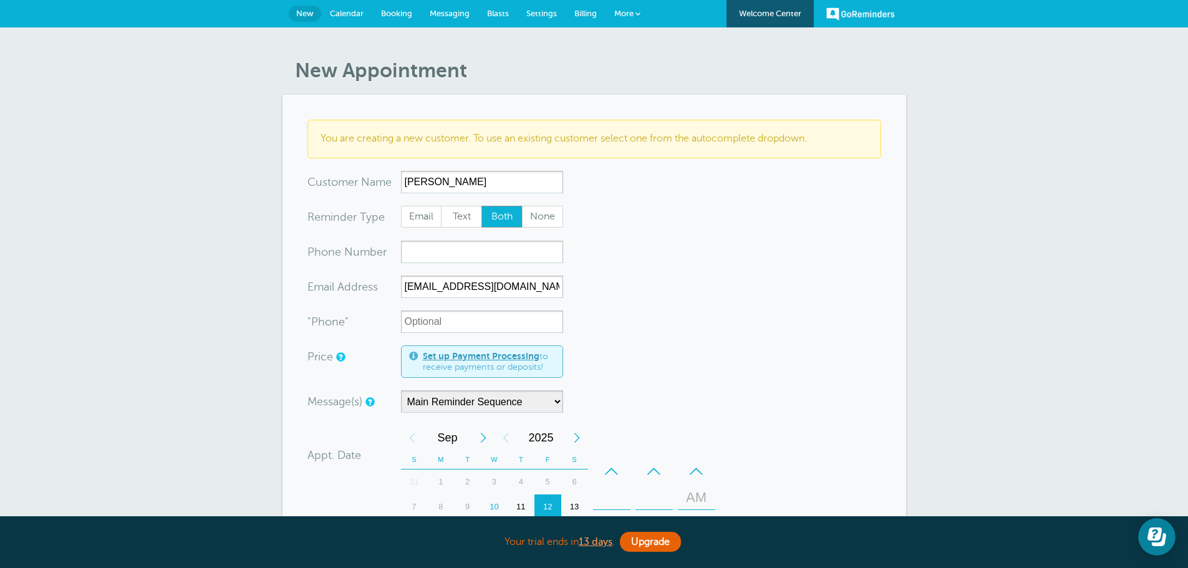
click at [339, 14] on span "Calendar" at bounding box center [347, 13] width 34 height 9
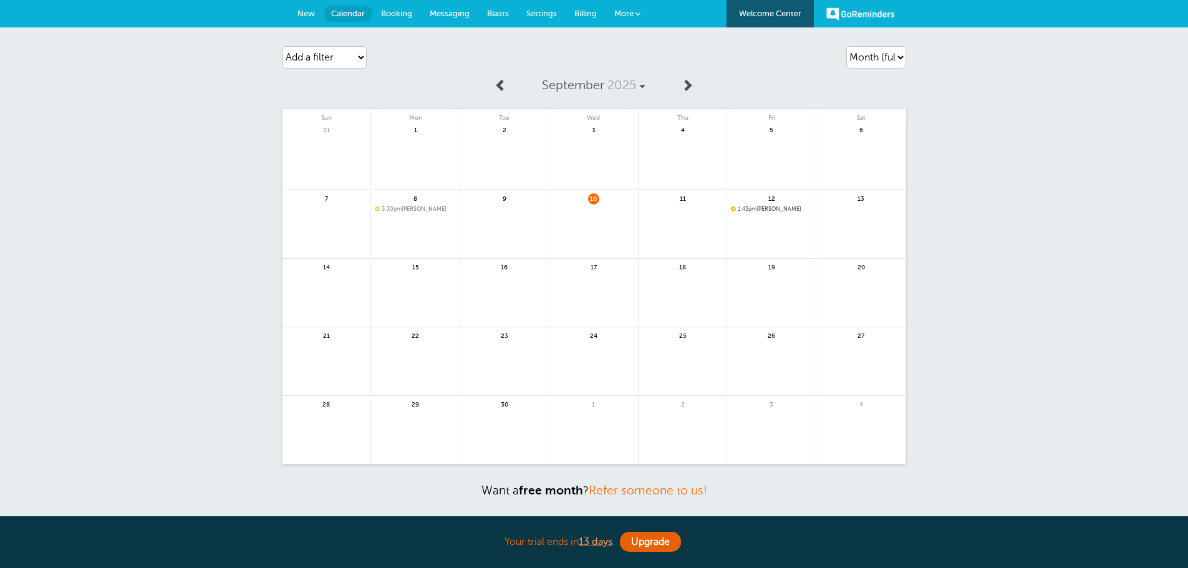
click at [751, 210] on span "1:45pm" at bounding box center [747, 209] width 19 height 6
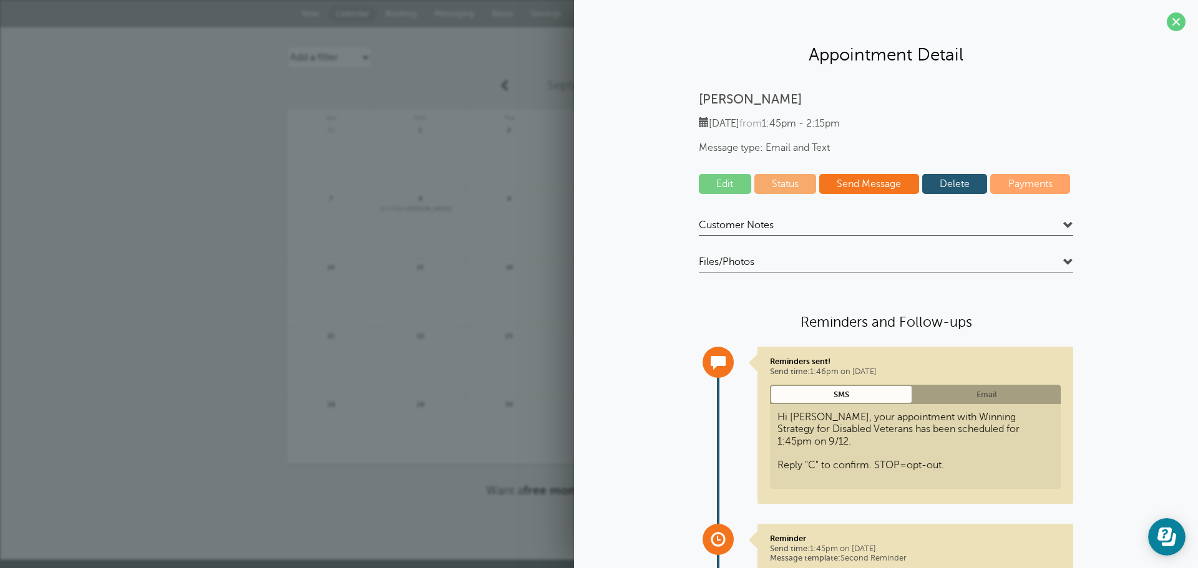
click at [1063, 224] on span at bounding box center [1068, 226] width 10 height 10
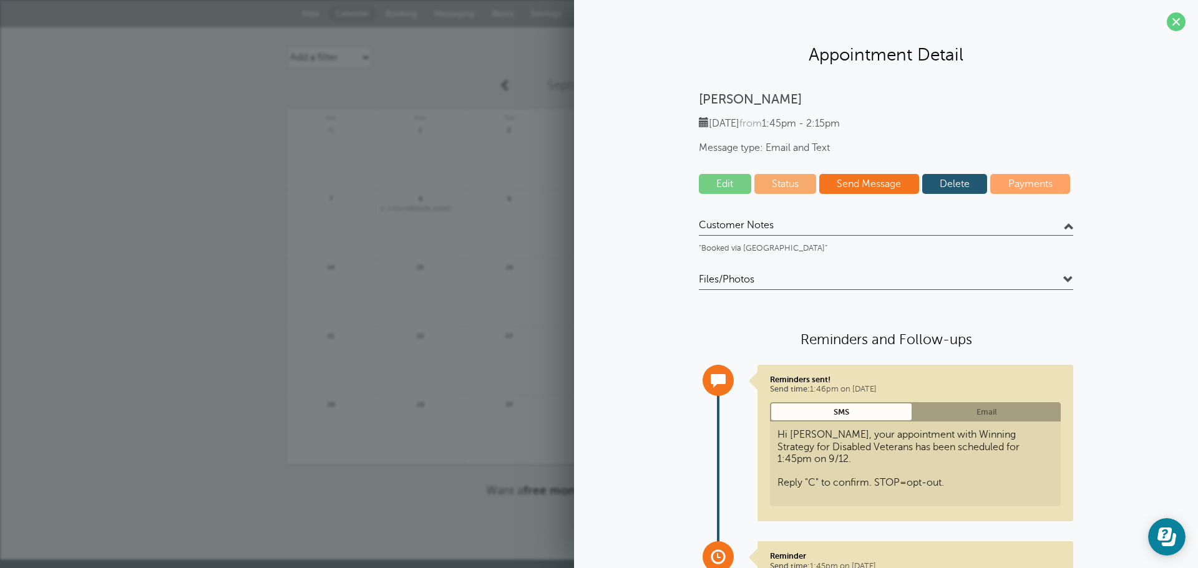
click at [1063, 224] on span at bounding box center [1068, 226] width 10 height 10
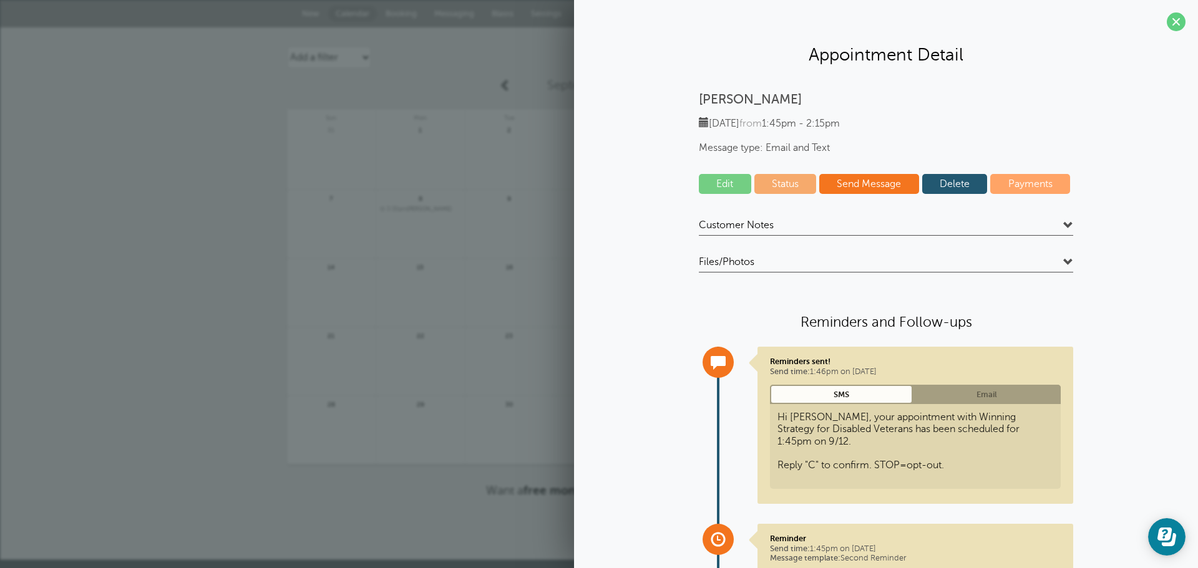
click at [1065, 261] on span at bounding box center [1068, 263] width 10 height 10
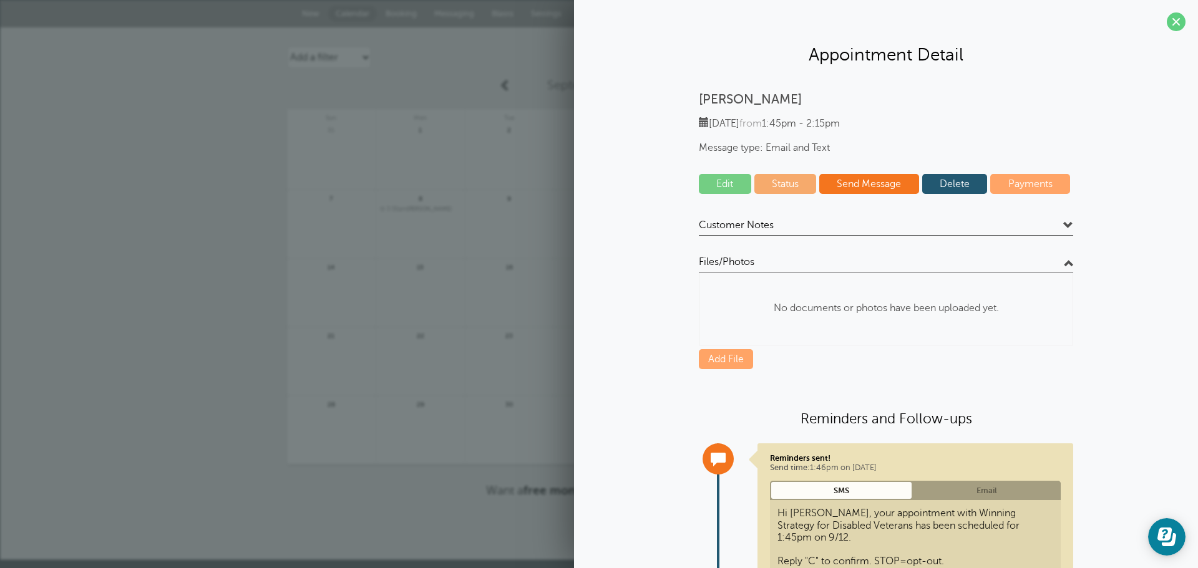
click at [1065, 261] on span at bounding box center [1068, 263] width 10 height 10
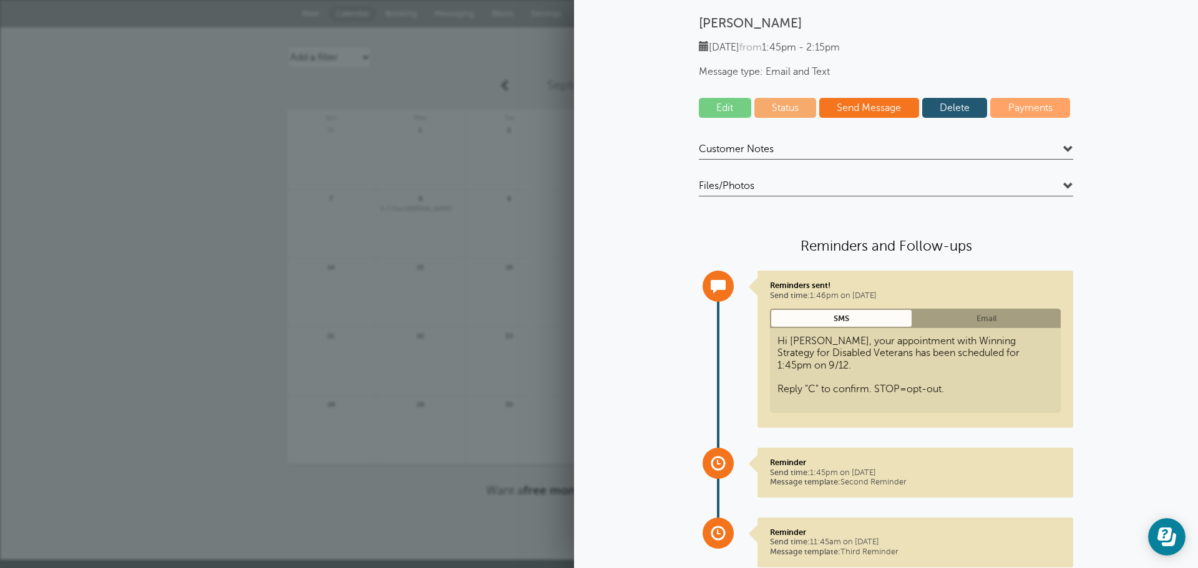
scroll to position [105, 0]
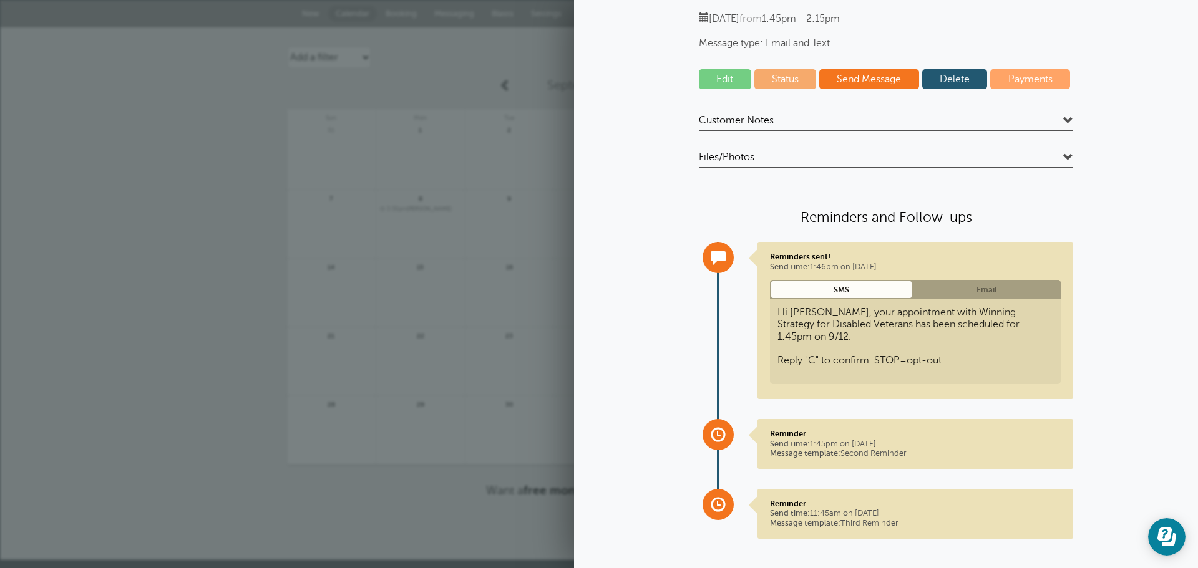
click at [978, 288] on link "Email" at bounding box center [987, 289] width 148 height 19
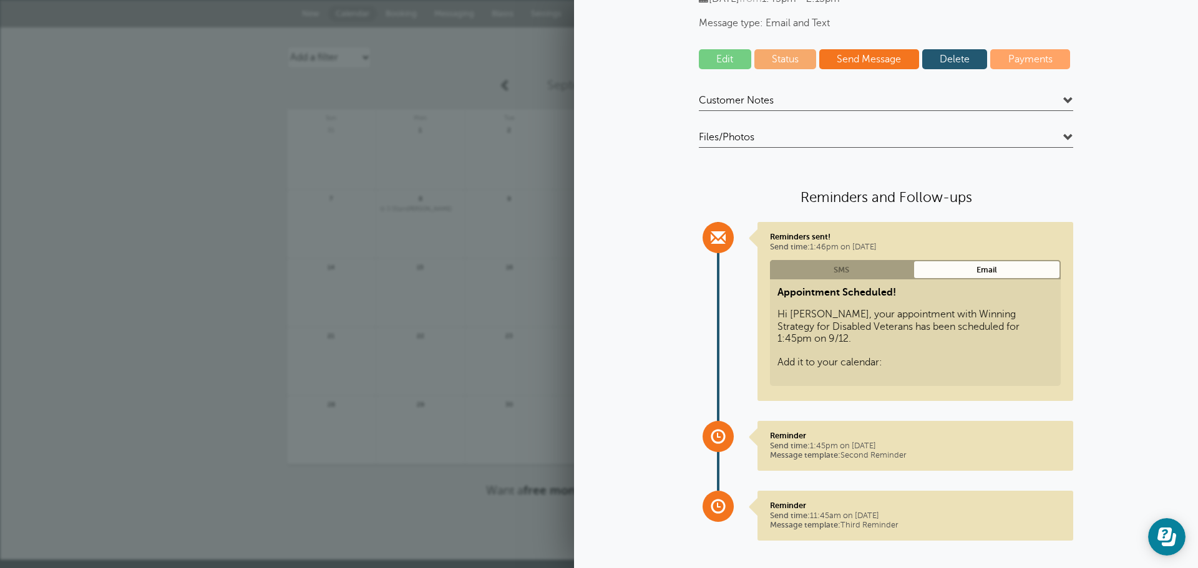
scroll to position [0, 0]
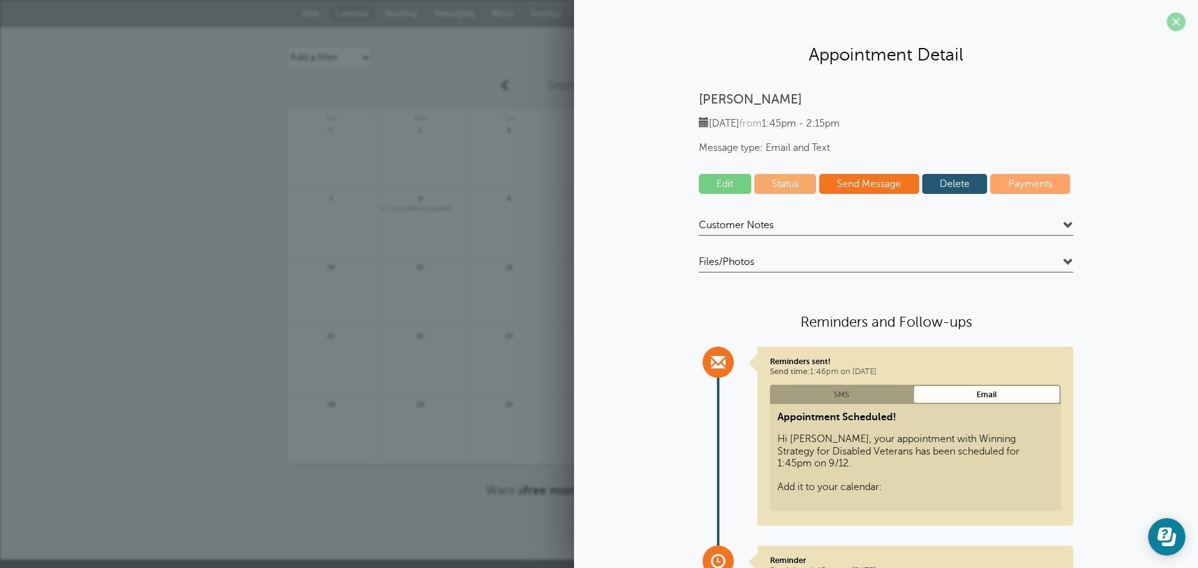
click at [1168, 21] on span at bounding box center [1176, 21] width 19 height 19
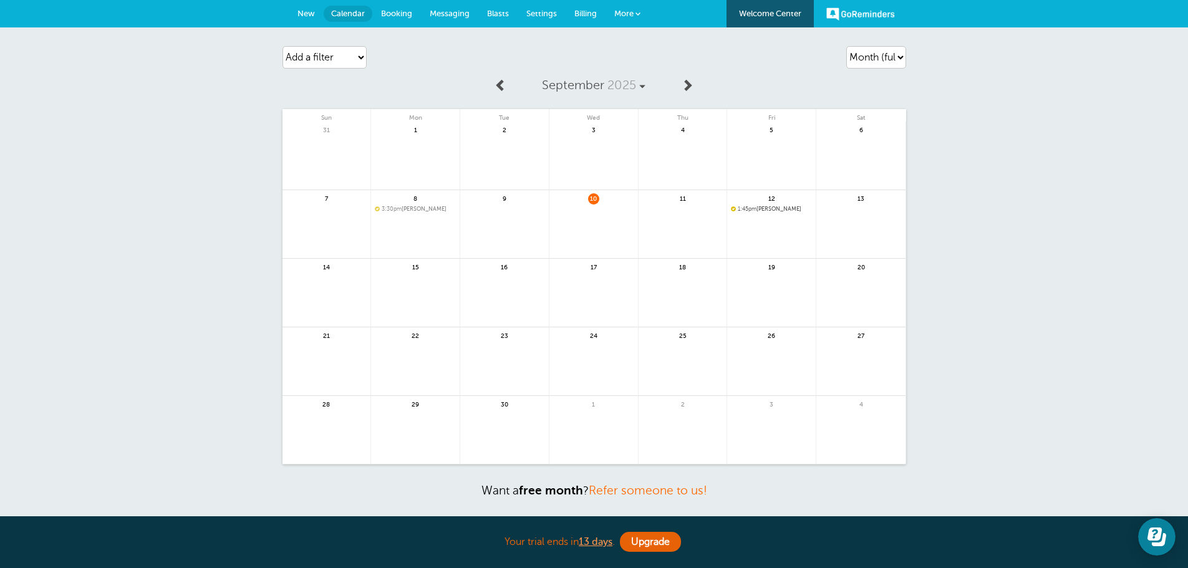
click at [745, 210] on span "1:45pm" at bounding box center [747, 209] width 19 height 6
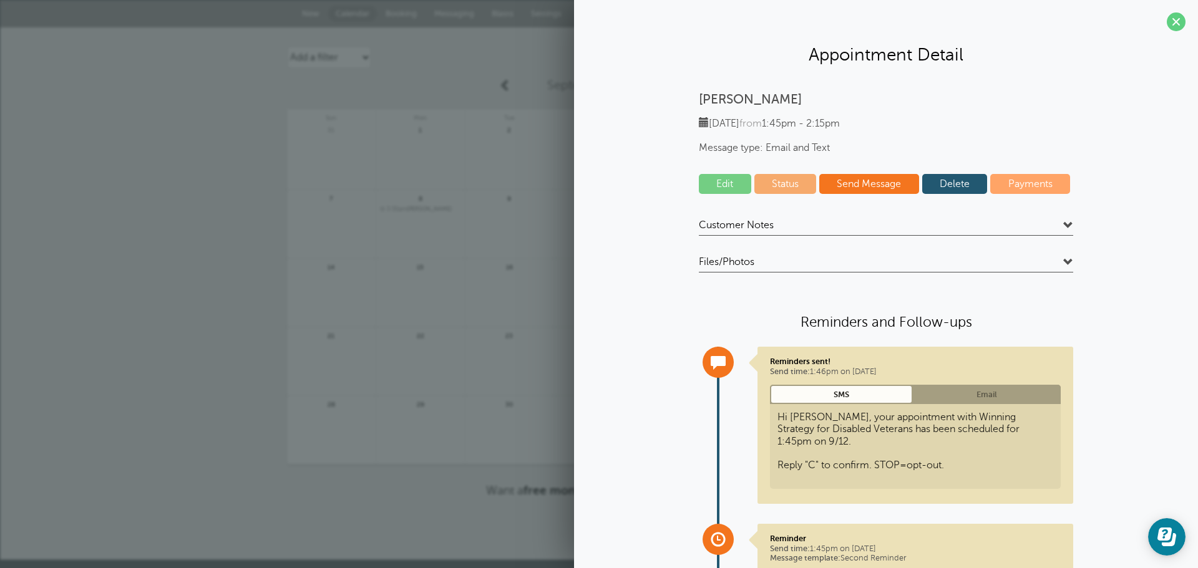
click at [721, 188] on link "Edit" at bounding box center [725, 184] width 52 height 20
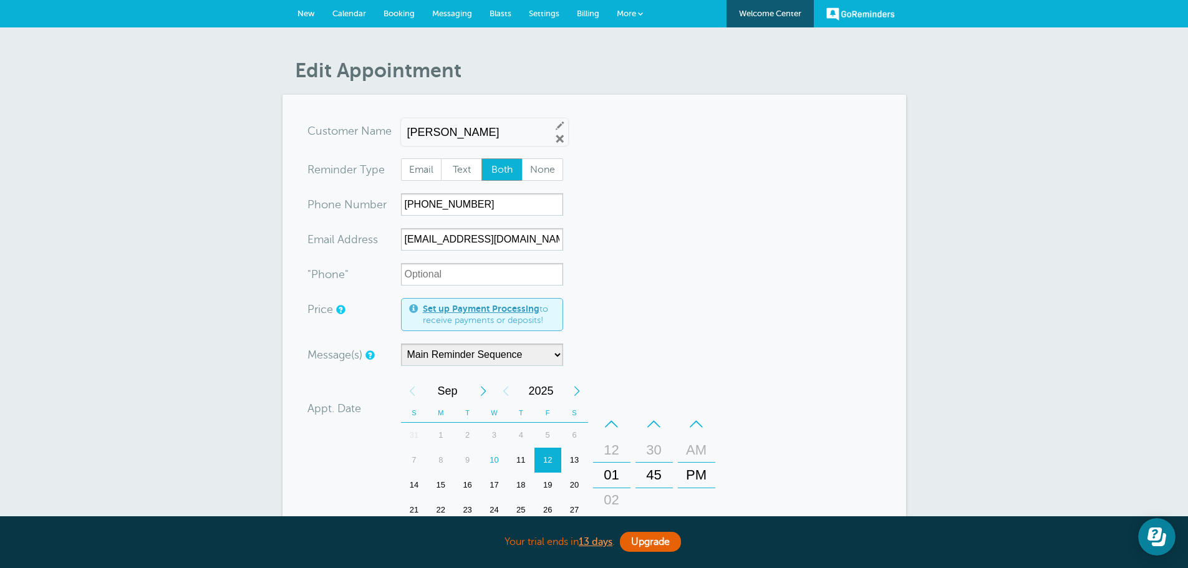
click at [356, 17] on span "Calendar" at bounding box center [349, 13] width 34 height 9
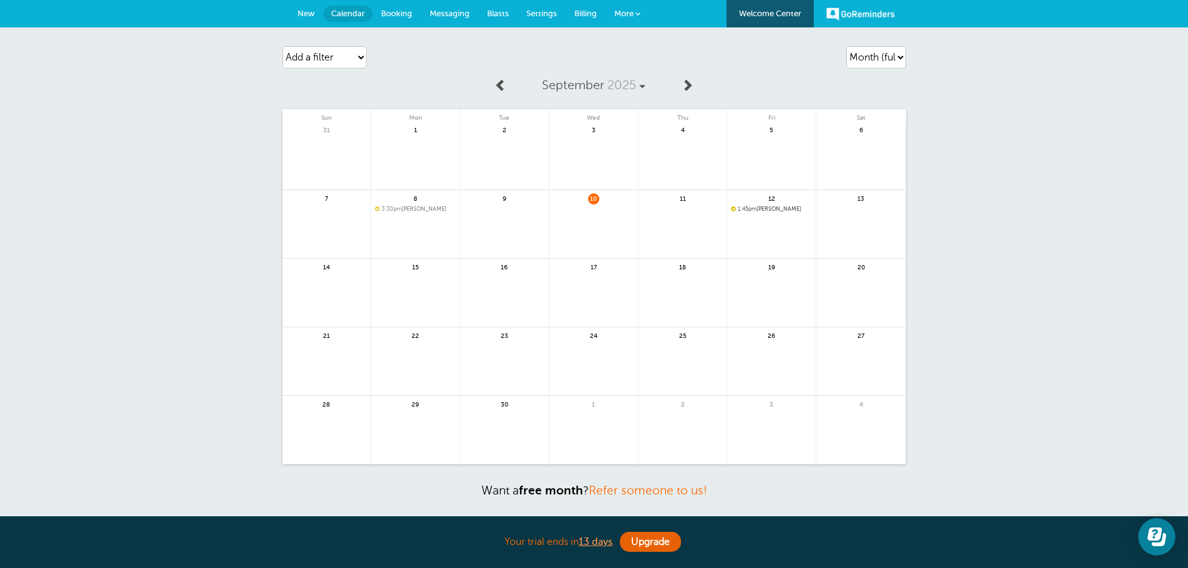
click at [764, 235] on link at bounding box center [771, 242] width 89 height 54
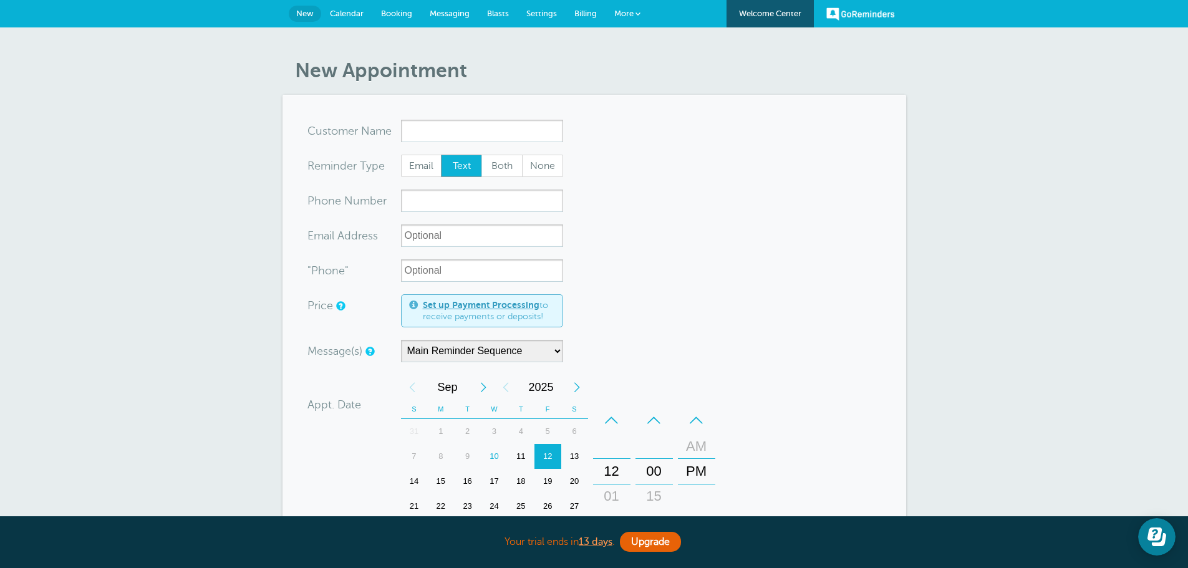
click at [530, 137] on input "x-no-autofill" at bounding box center [482, 131] width 162 height 22
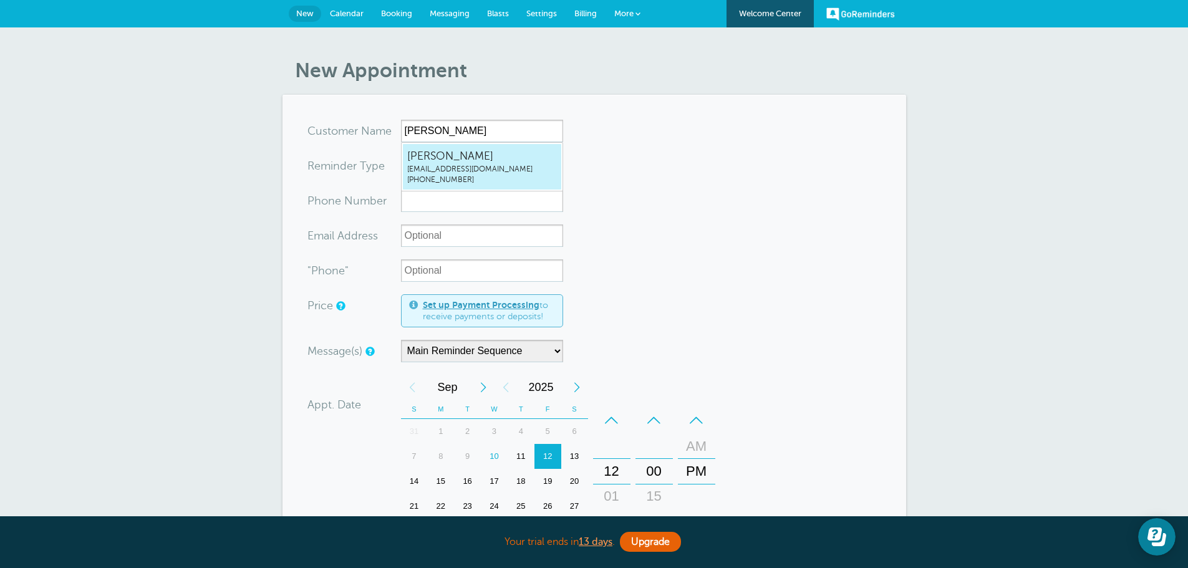
click at [503, 167] on span "432randg@gmail.com" at bounding box center [482, 169] width 150 height 11
type input "TommieMitchell432randg@gmail.com4329402529"
type input "Tommie Mitchell"
radio input "false"
radio input "true"
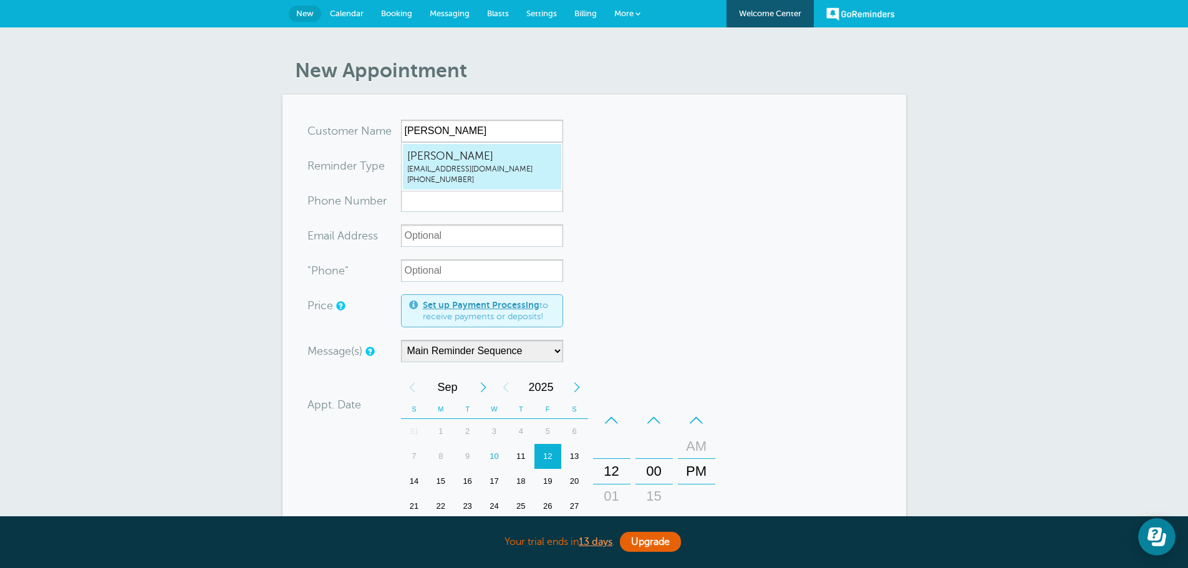
type input "(432) 940-2529"
type input "432randg@gmail.com"
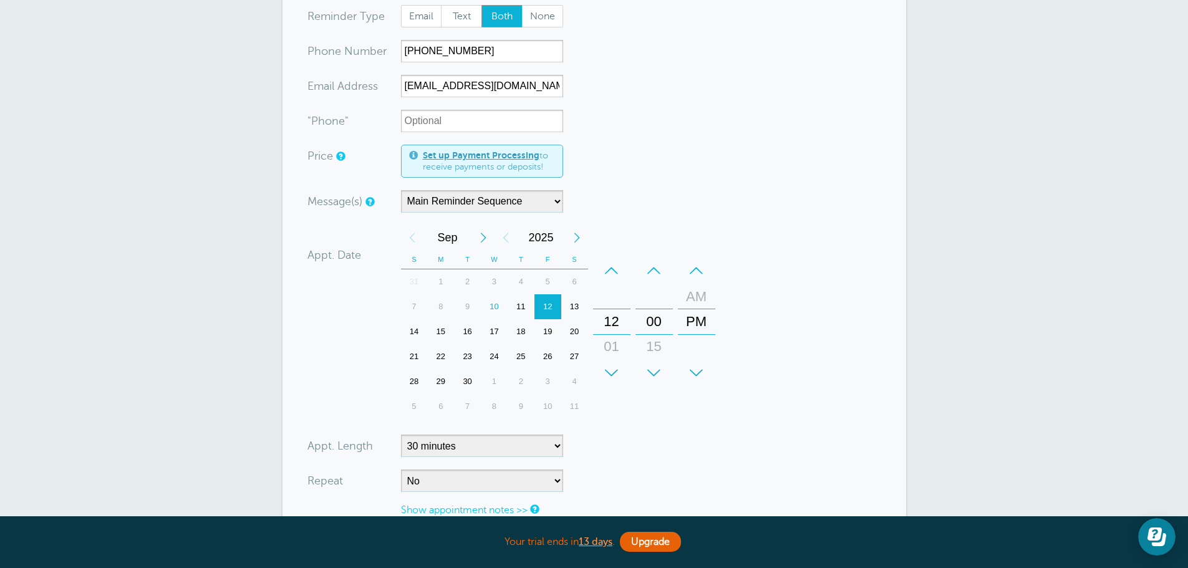
scroll to position [187, 0]
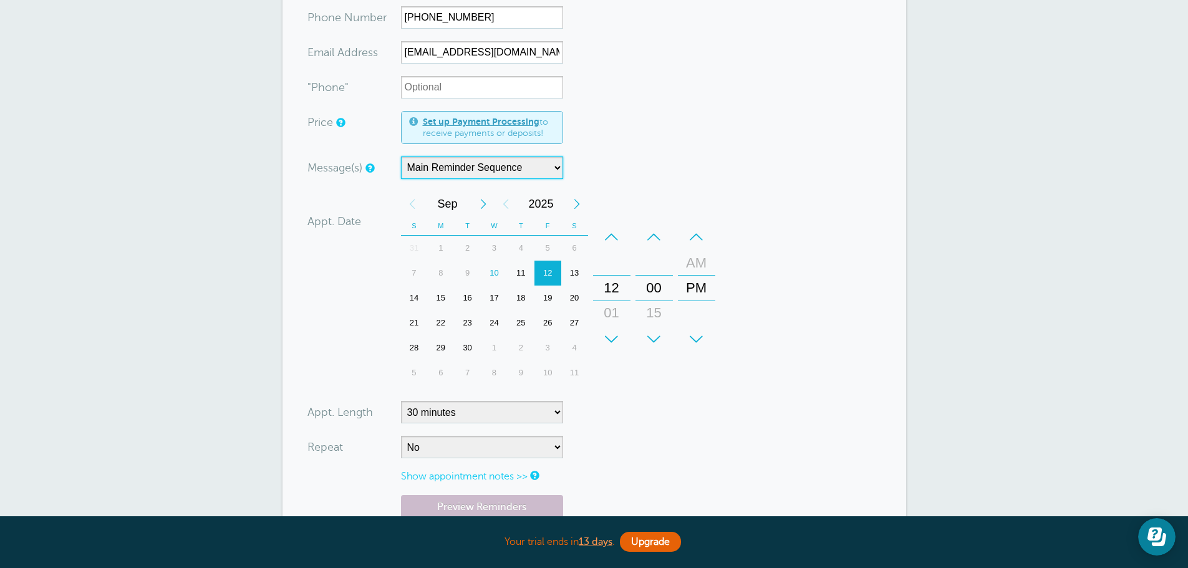
click at [483, 168] on select "Main Reminder Sequence" at bounding box center [482, 168] width 162 height 22
drag, startPoint x: 483, startPoint y: 168, endPoint x: 609, endPoint y: 179, distance: 126.5
click at [483, 168] on select "Main Reminder Sequence" at bounding box center [482, 168] width 162 height 22
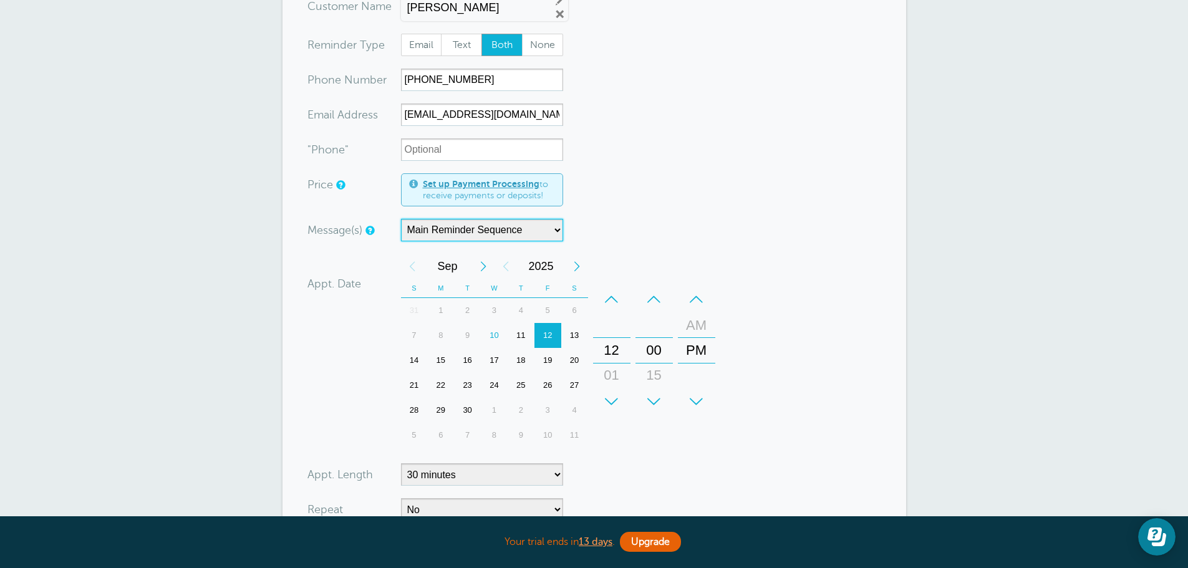
click at [614, 301] on div "–" at bounding box center [611, 299] width 37 height 25
click at [653, 405] on div "+" at bounding box center [654, 401] width 37 height 25
click at [696, 324] on div "AM" at bounding box center [697, 325] width 30 height 25
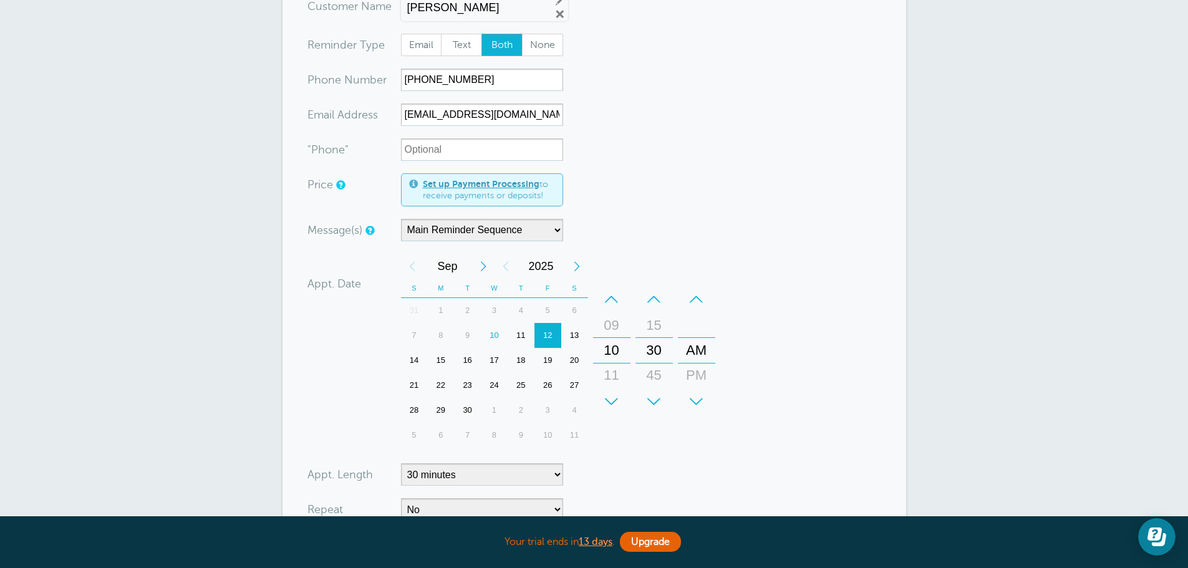
click at [793, 344] on form "You are creating a new customer. To use an existing customer select one from th…" at bounding box center [595, 322] width 574 height 655
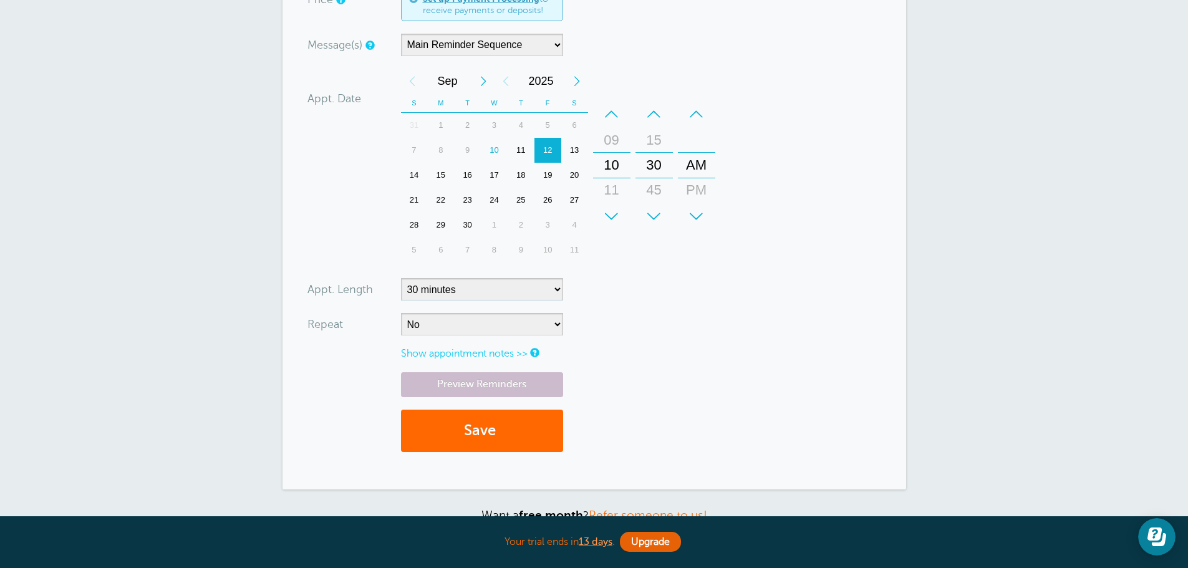
scroll to position [312, 0]
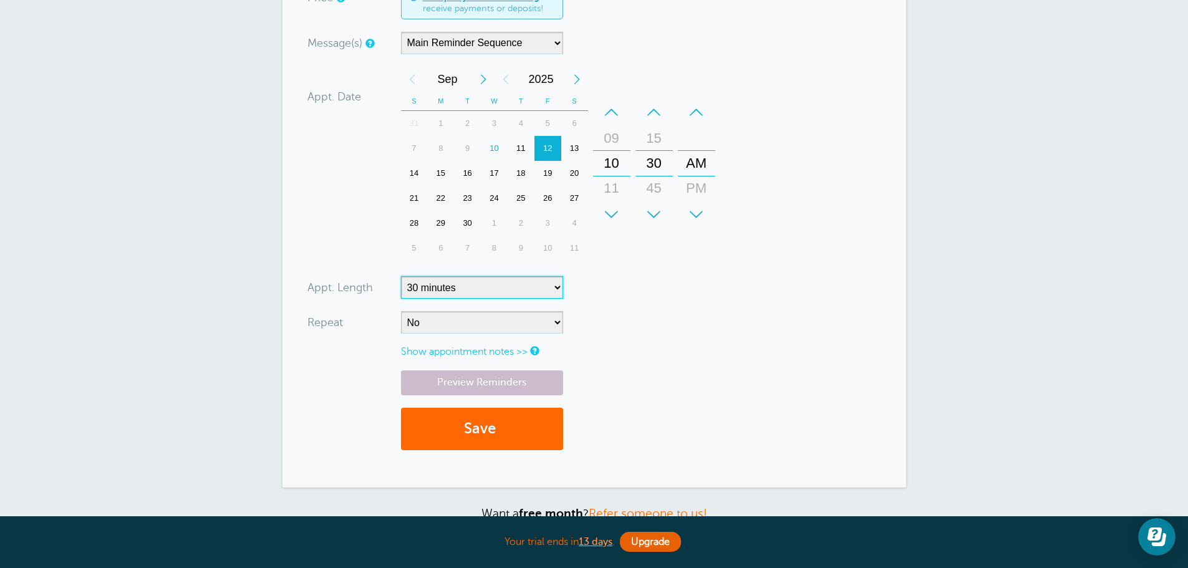
click at [552, 283] on select "5 minutes 10 minutes 15 minutes 20 minutes 25 minutes 30 minutes 35 minutes 40 …" at bounding box center [482, 287] width 162 height 22
select select "45"
click at [401, 276] on select "5 minutes 10 minutes 15 minutes 20 minutes 25 minutes 30 minutes 35 minutes 40 …" at bounding box center [482, 287] width 162 height 22
click at [515, 383] on link "Preview Reminders" at bounding box center [482, 383] width 162 height 24
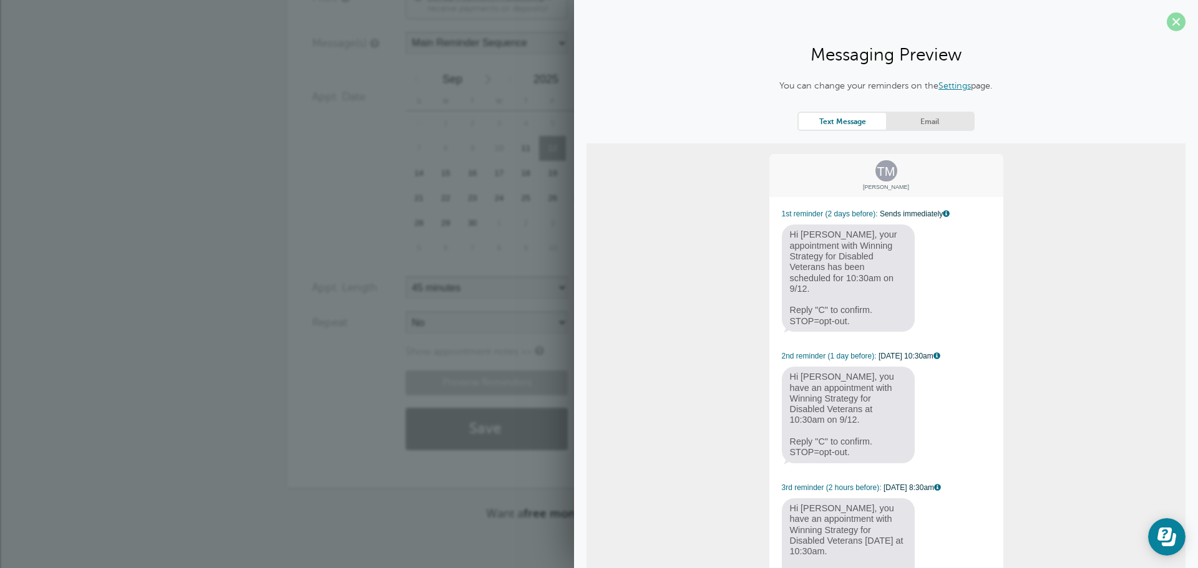
click at [1173, 22] on span at bounding box center [1176, 21] width 19 height 19
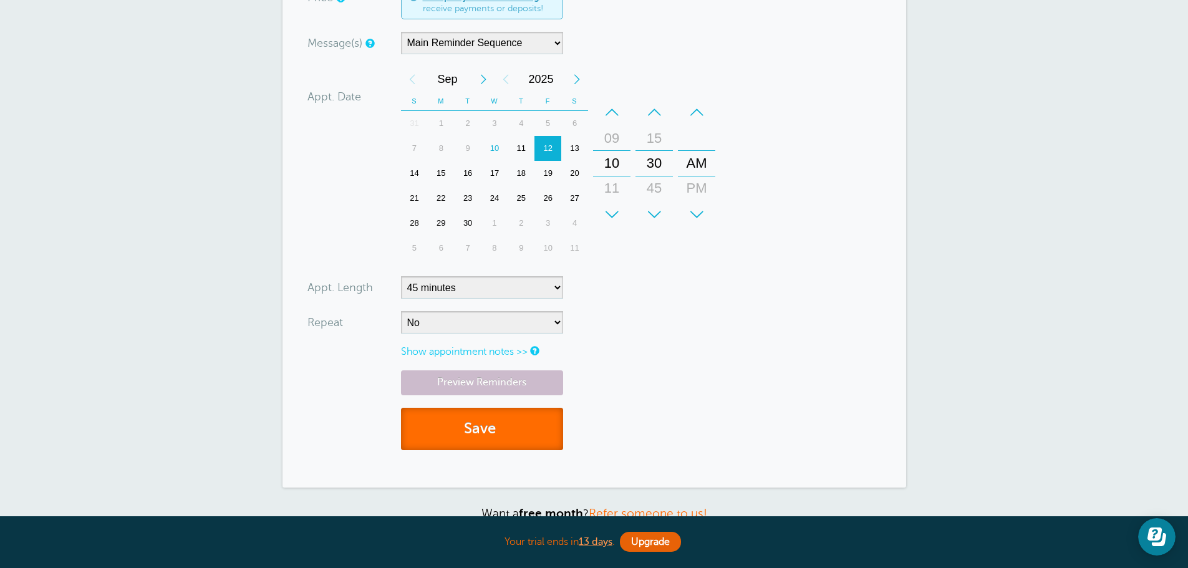
click at [509, 421] on button "Save" at bounding box center [482, 429] width 162 height 43
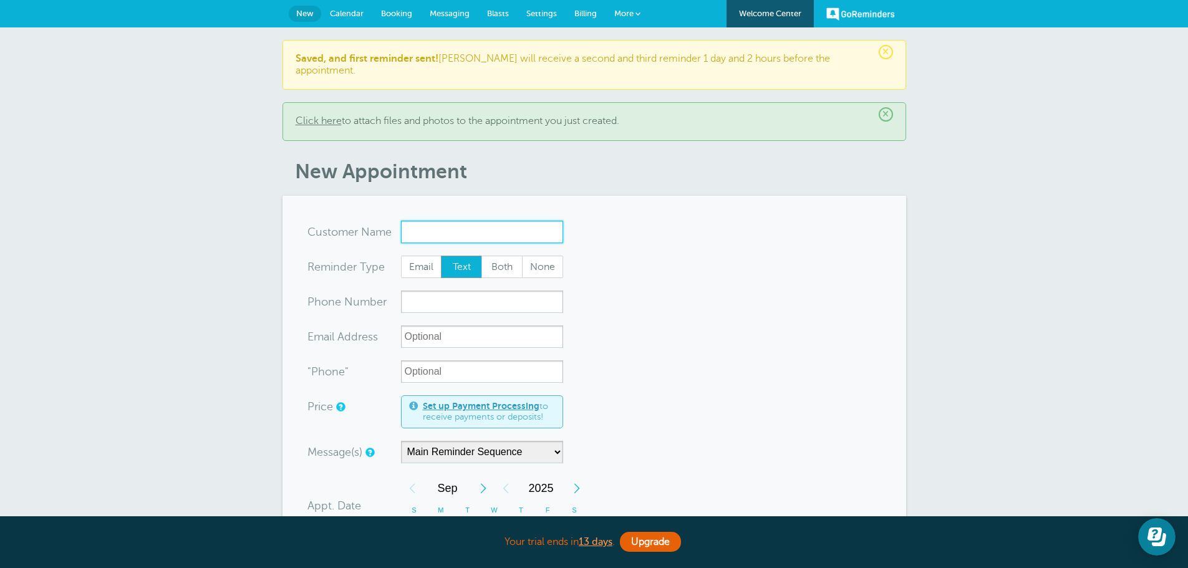
click at [413, 221] on input "x-no-autofill" at bounding box center [482, 232] width 162 height 22
paste input "Wyatt Wilson"
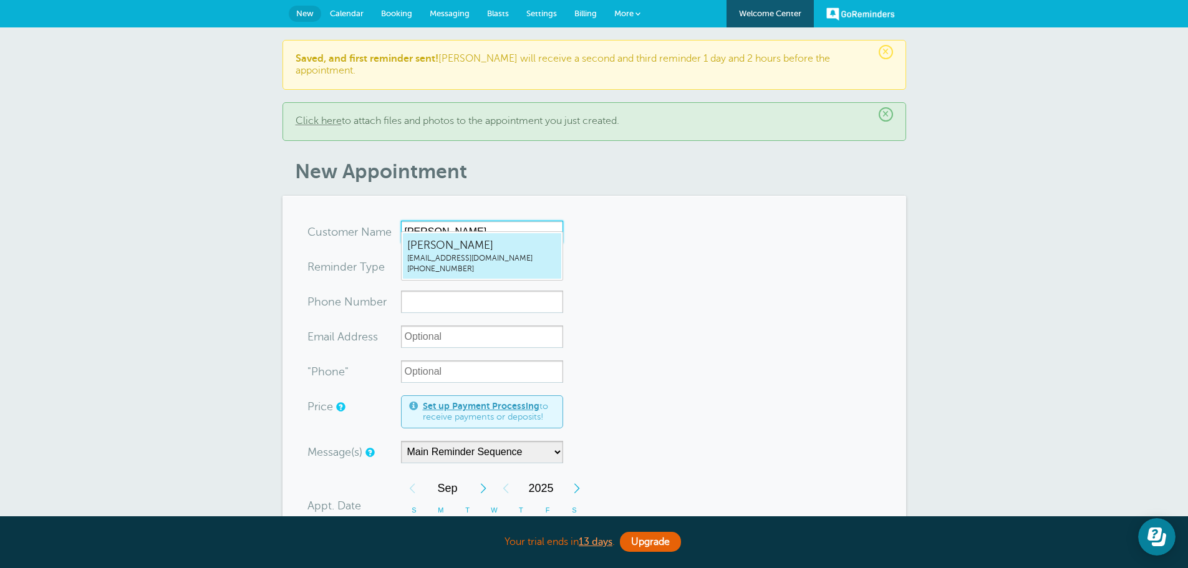
click at [488, 264] on span "(423) 972-0390" at bounding box center [482, 269] width 150 height 11
type input "WyattWilsonwyattwillamwilson@gmail.com4239720390"
type input "Wyatt Wilson"
radio input "false"
radio input "true"
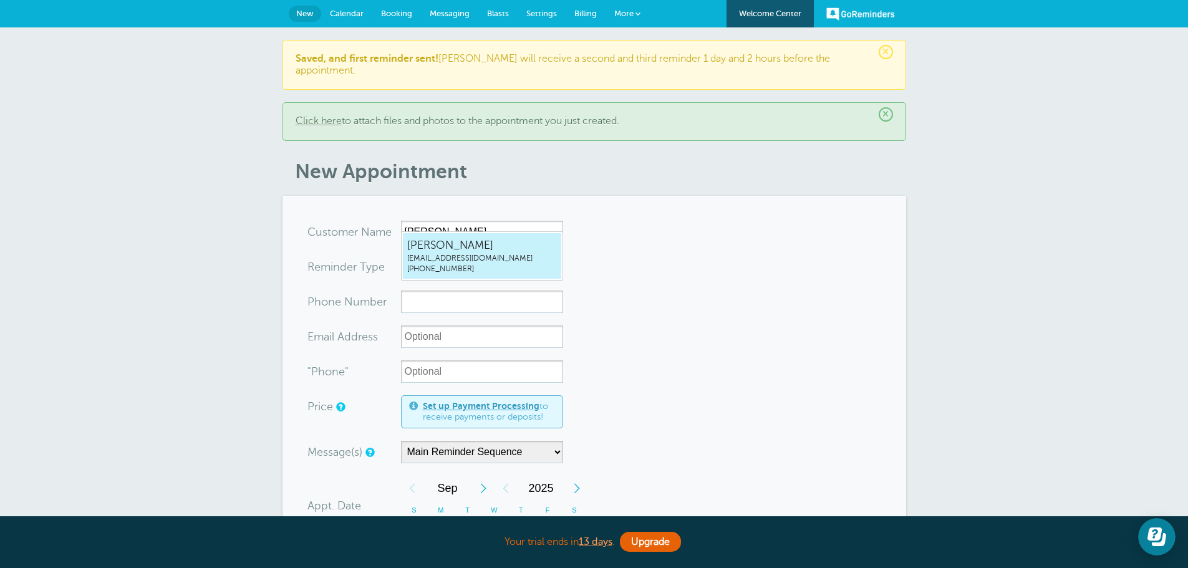
type input "(423) 972-0390"
type input "wyattwillamwilson@gmail.com"
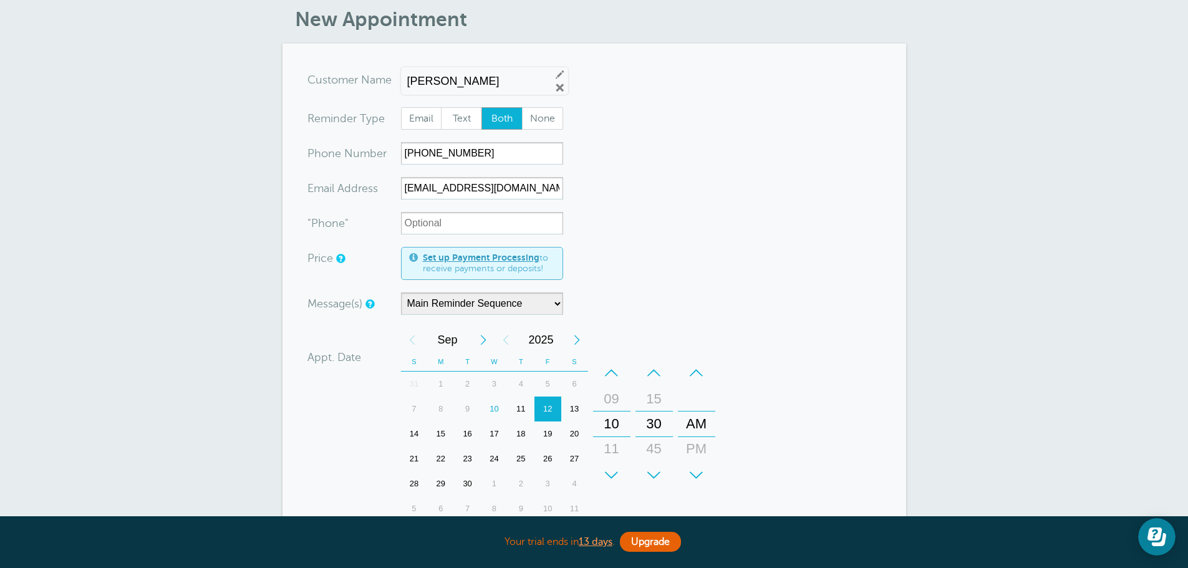
scroll to position [187, 0]
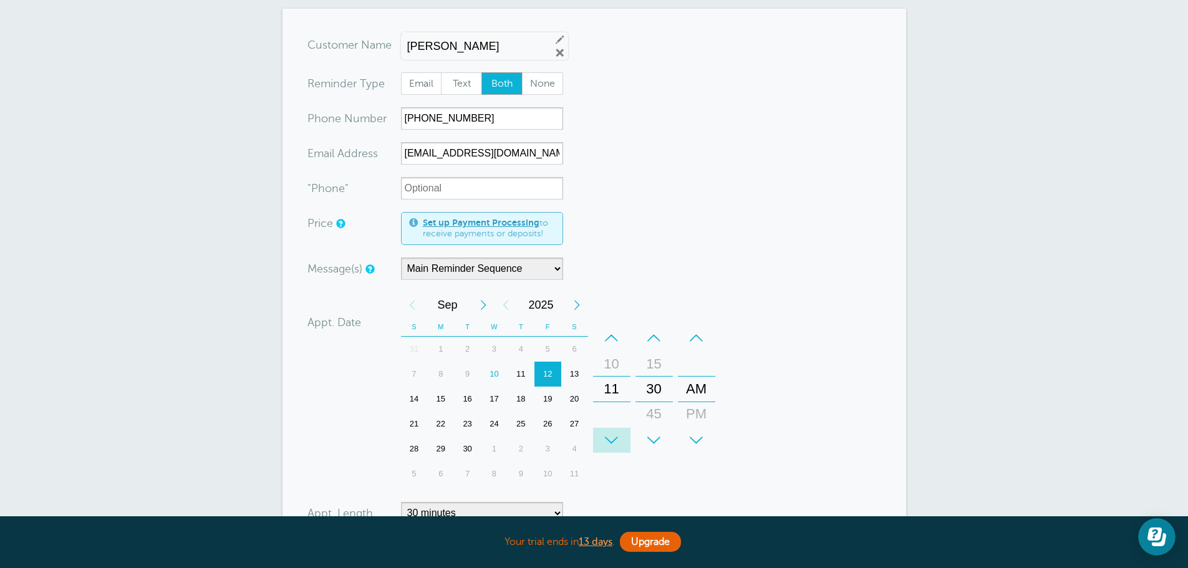
click at [607, 430] on div "+" at bounding box center [611, 440] width 37 height 25
click at [607, 429] on div "+" at bounding box center [611, 440] width 37 height 25
click at [656, 428] on div "+" at bounding box center [654, 440] width 37 height 25
click at [700, 428] on div "+" at bounding box center [696, 440] width 37 height 25
click at [804, 356] on form "You are creating a new customer. To use an existing customer select one from th…" at bounding box center [595, 361] width 574 height 655
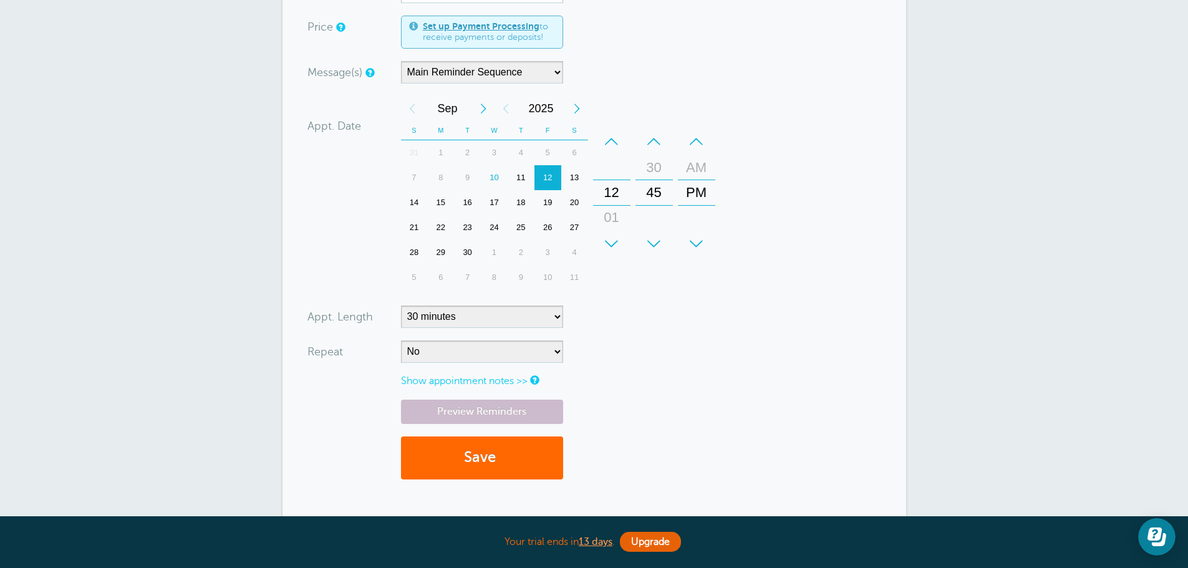
scroll to position [437, 0]
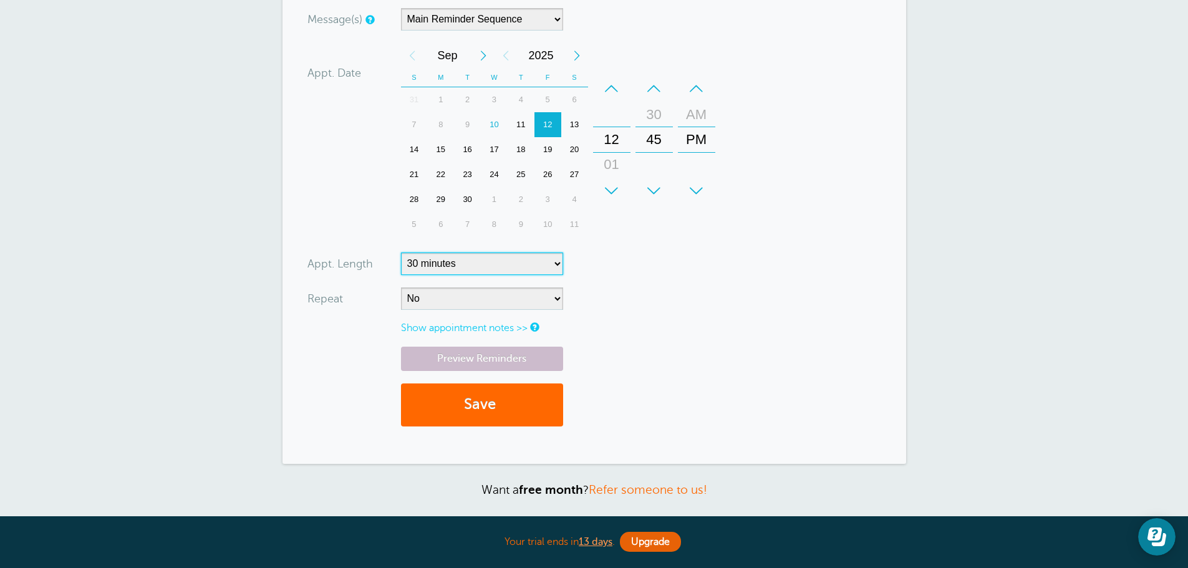
click at [557, 253] on select "5 minutes 10 minutes 15 minutes 20 minutes 25 minutes 30 minutes 35 minutes 40 …" at bounding box center [482, 264] width 162 height 22
select select "45"
click at [401, 253] on select "5 minutes 10 minutes 15 minutes 20 minutes 25 minutes 30 minutes 35 minutes 40 …" at bounding box center [482, 264] width 162 height 22
click at [500, 323] on link "Show appointment notes >>" at bounding box center [464, 328] width 127 height 11
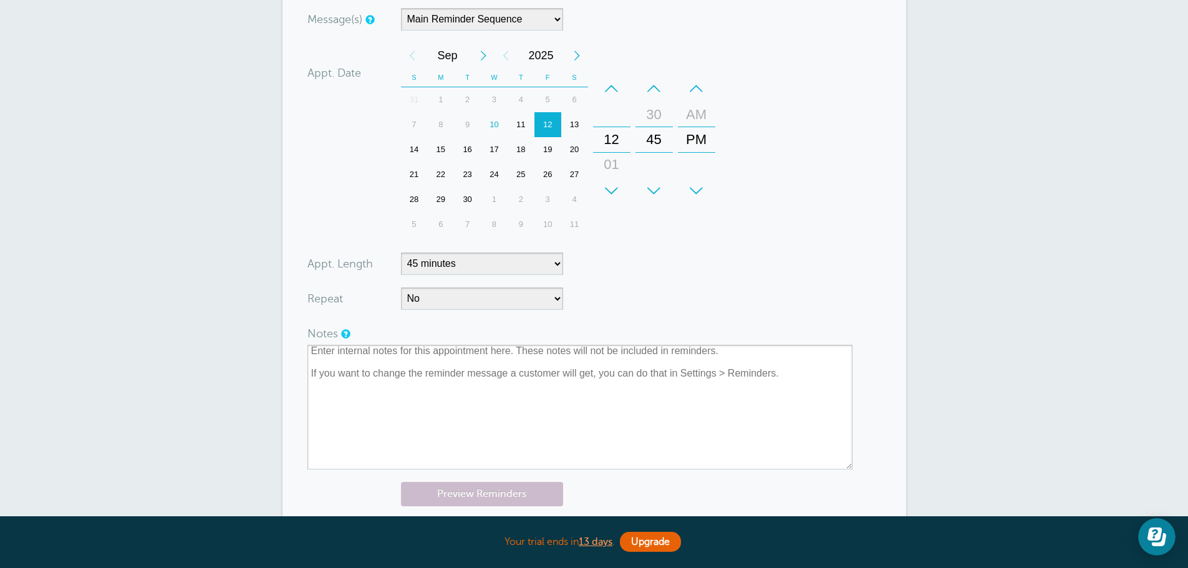
click at [658, 308] on form "You are creating a new customer. To use an existing customer select one from th…" at bounding box center [595, 179] width 574 height 790
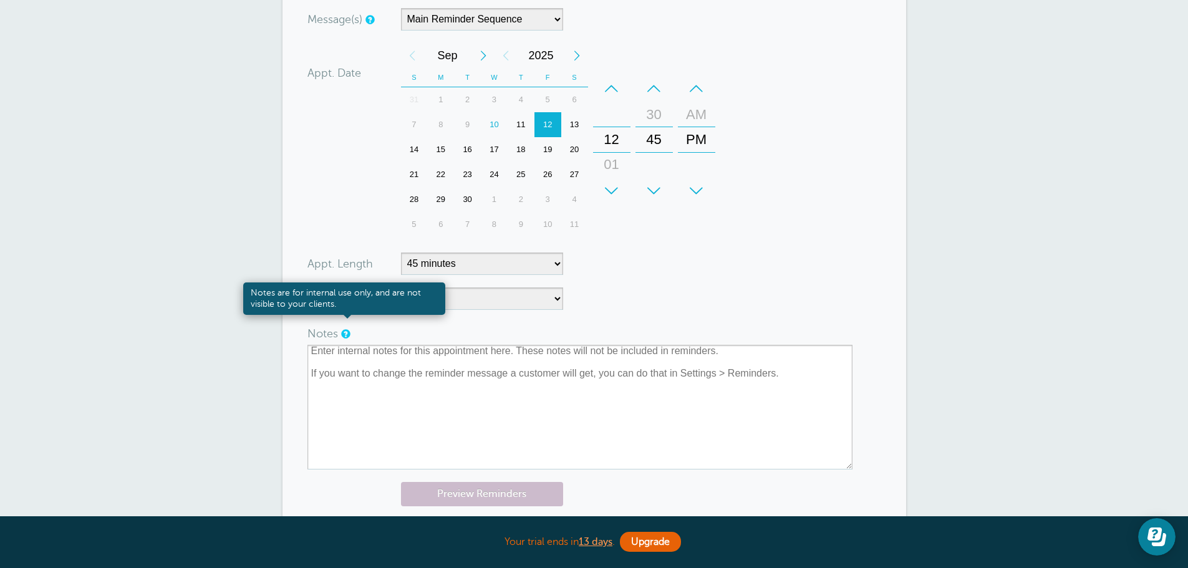
click at [344, 330] on link at bounding box center [344, 334] width 7 height 8
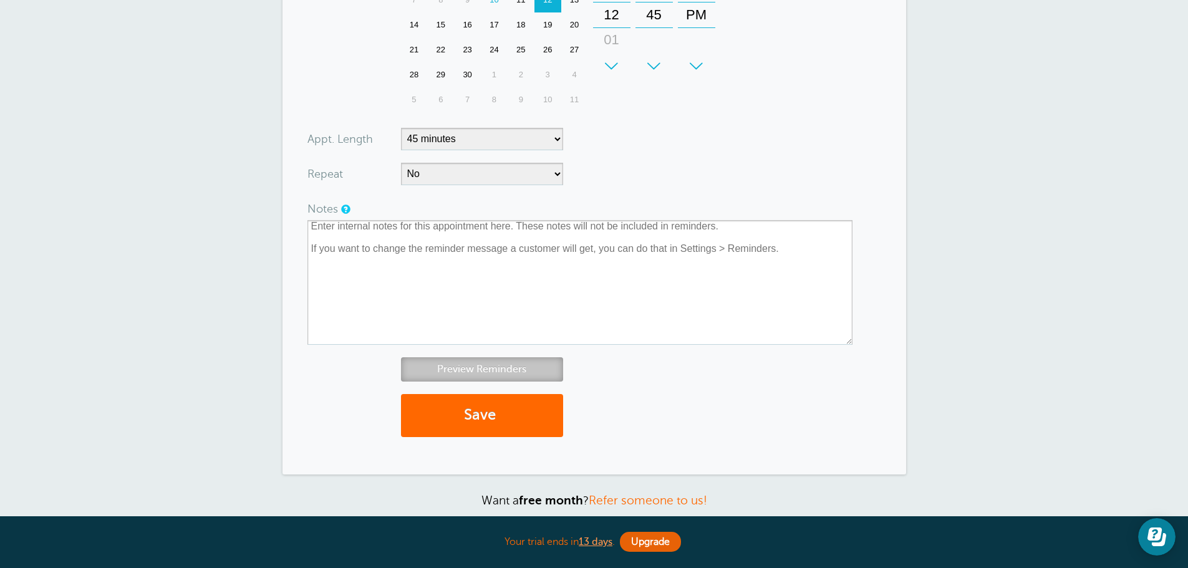
click at [505, 357] on link "Preview Reminders" at bounding box center [482, 369] width 162 height 24
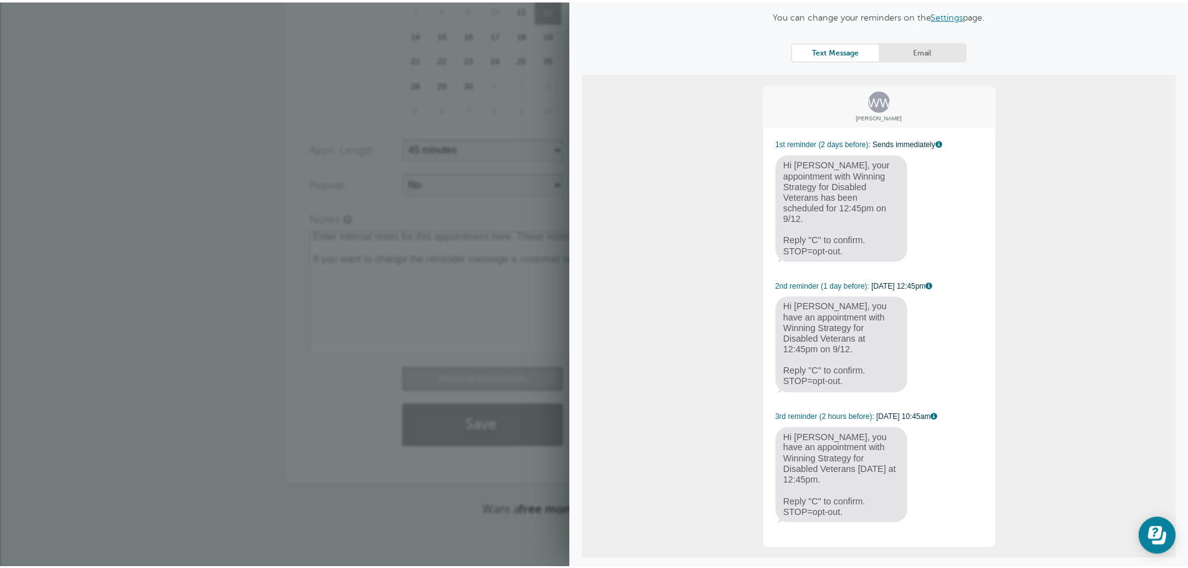
scroll to position [77, 0]
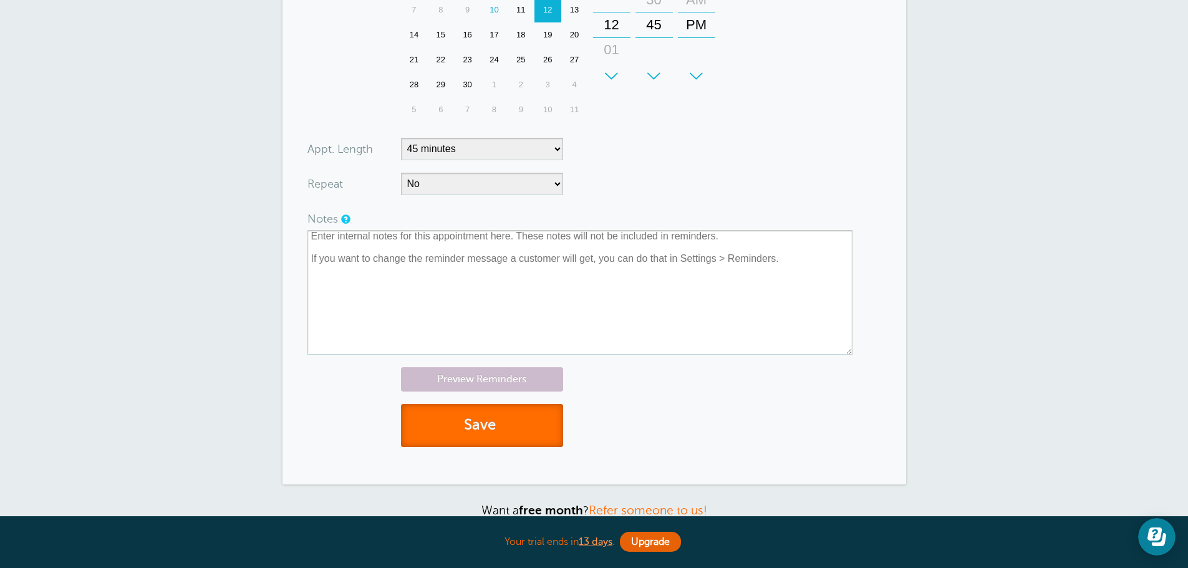
click at [519, 421] on button "Save" at bounding box center [482, 425] width 162 height 43
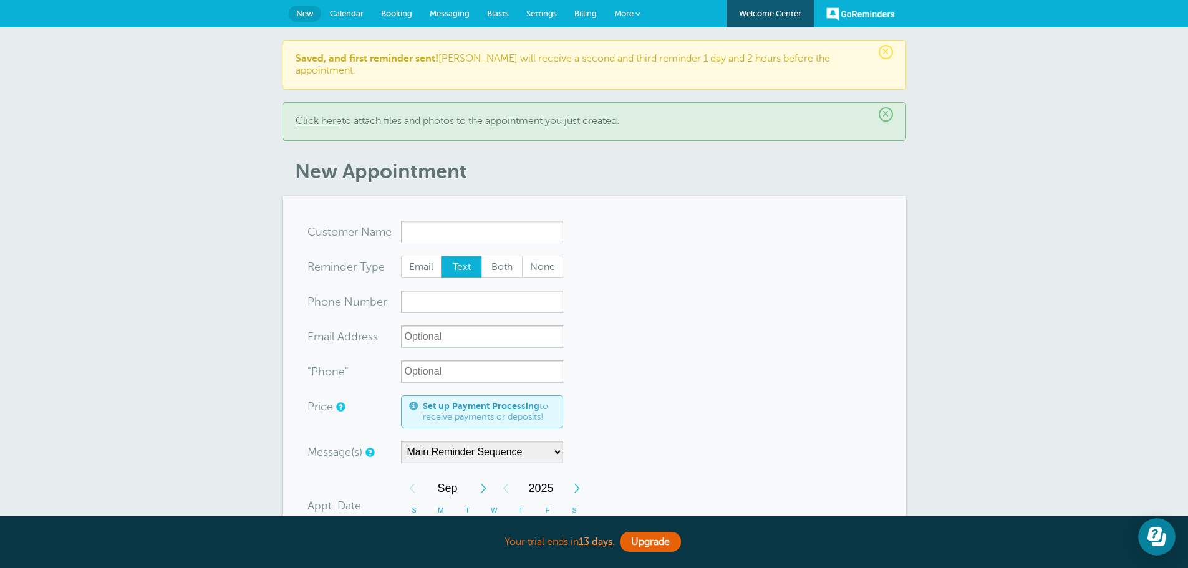
click at [352, 17] on span "Calendar" at bounding box center [347, 13] width 34 height 9
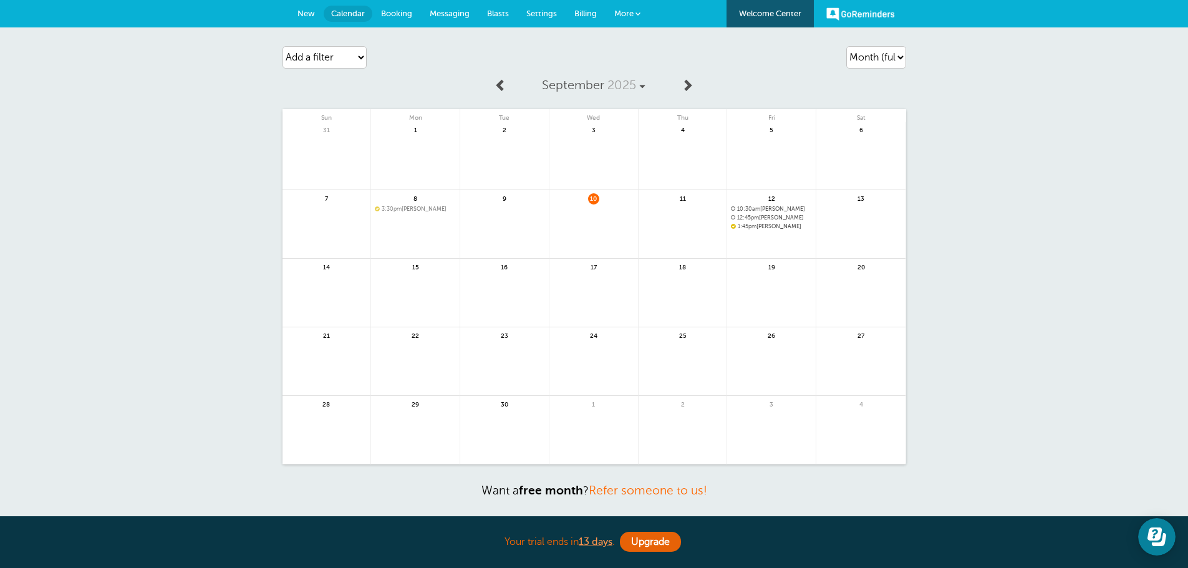
click at [456, 16] on span "Messaging" at bounding box center [450, 13] width 40 height 9
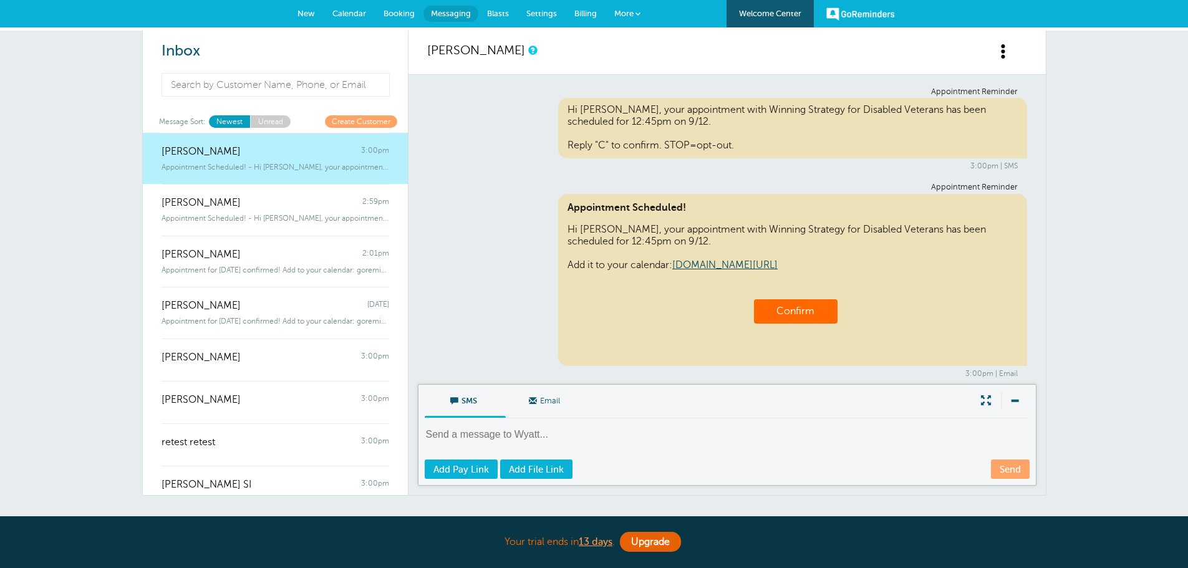
scroll to position [7, 0]
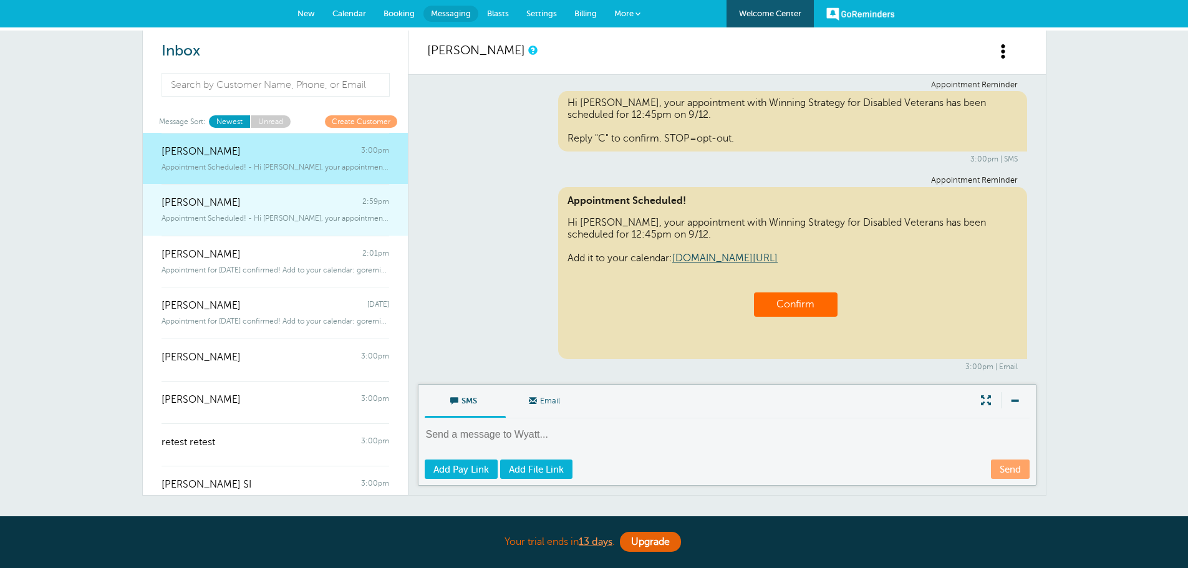
click at [275, 224] on link "[PERSON_NAME] 2:59pm Appointment Scheduled! - Hi [PERSON_NAME], your appointmen…" at bounding box center [275, 210] width 265 height 52
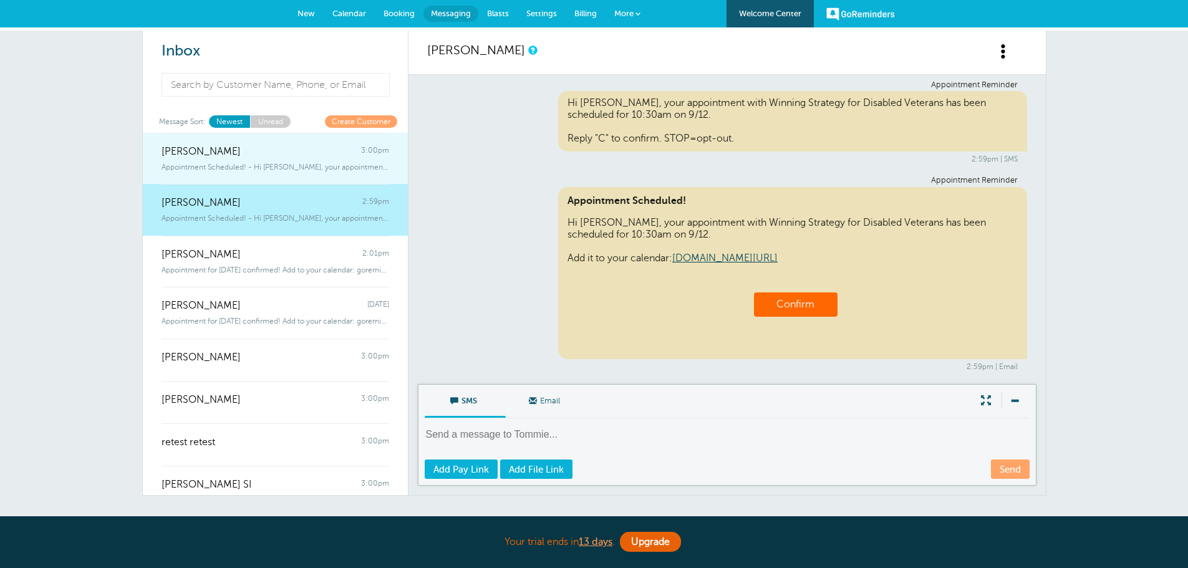
click at [282, 164] on span "Appointment Scheduled! - Hi [PERSON_NAME], your appointment with Winning Strate…" at bounding box center [276, 167] width 228 height 9
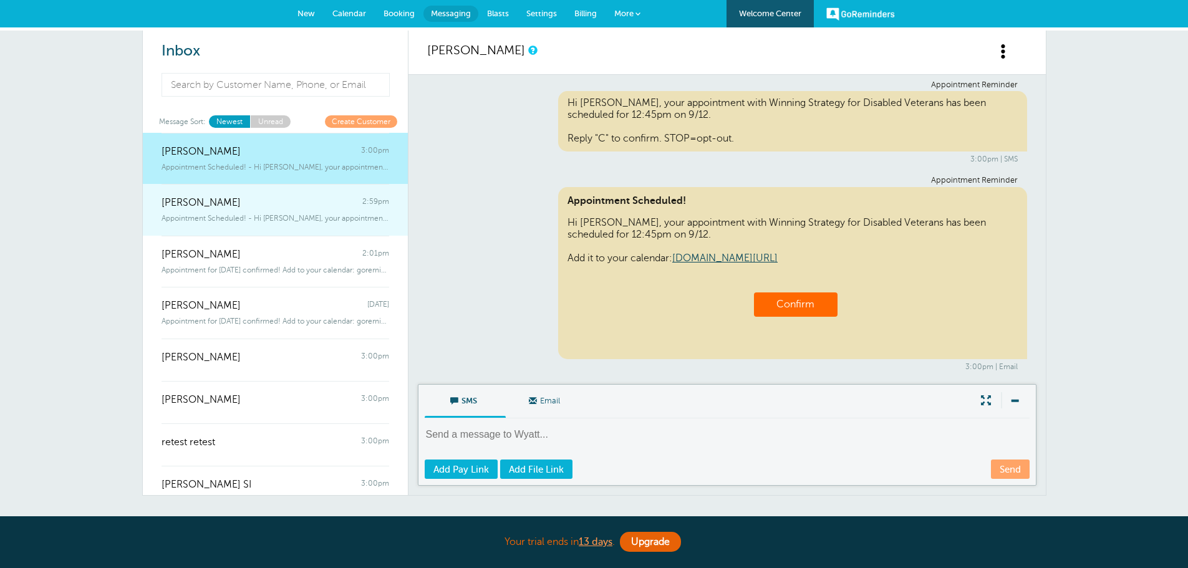
click at [280, 208] on div "[PERSON_NAME] 2:59pm" at bounding box center [276, 196] width 228 height 25
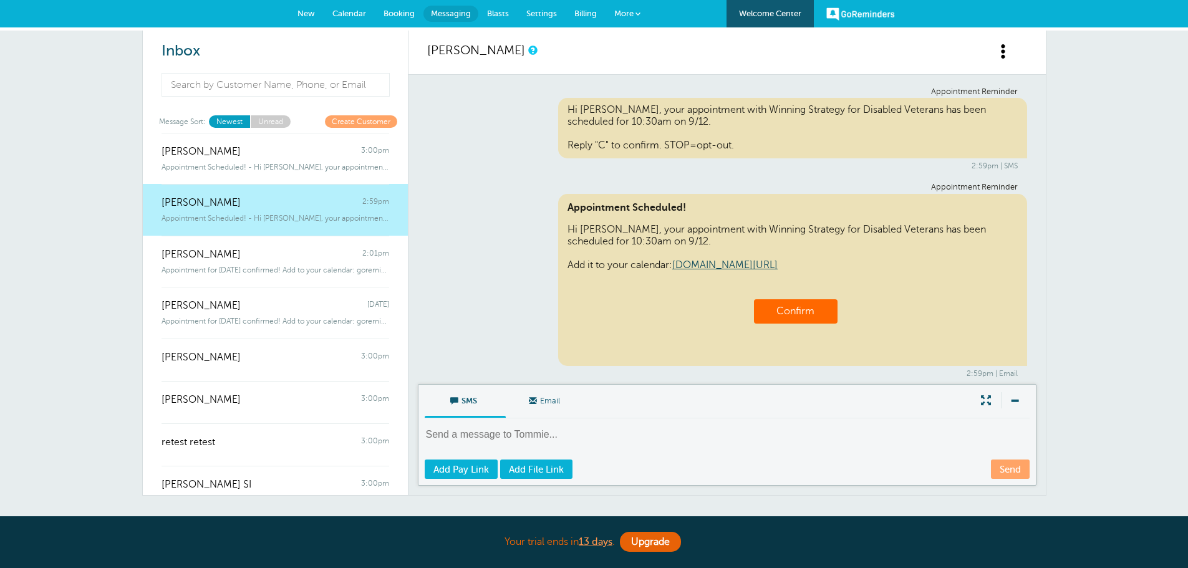
scroll to position [116, 0]
